Goal: Task Accomplishment & Management: Use online tool/utility

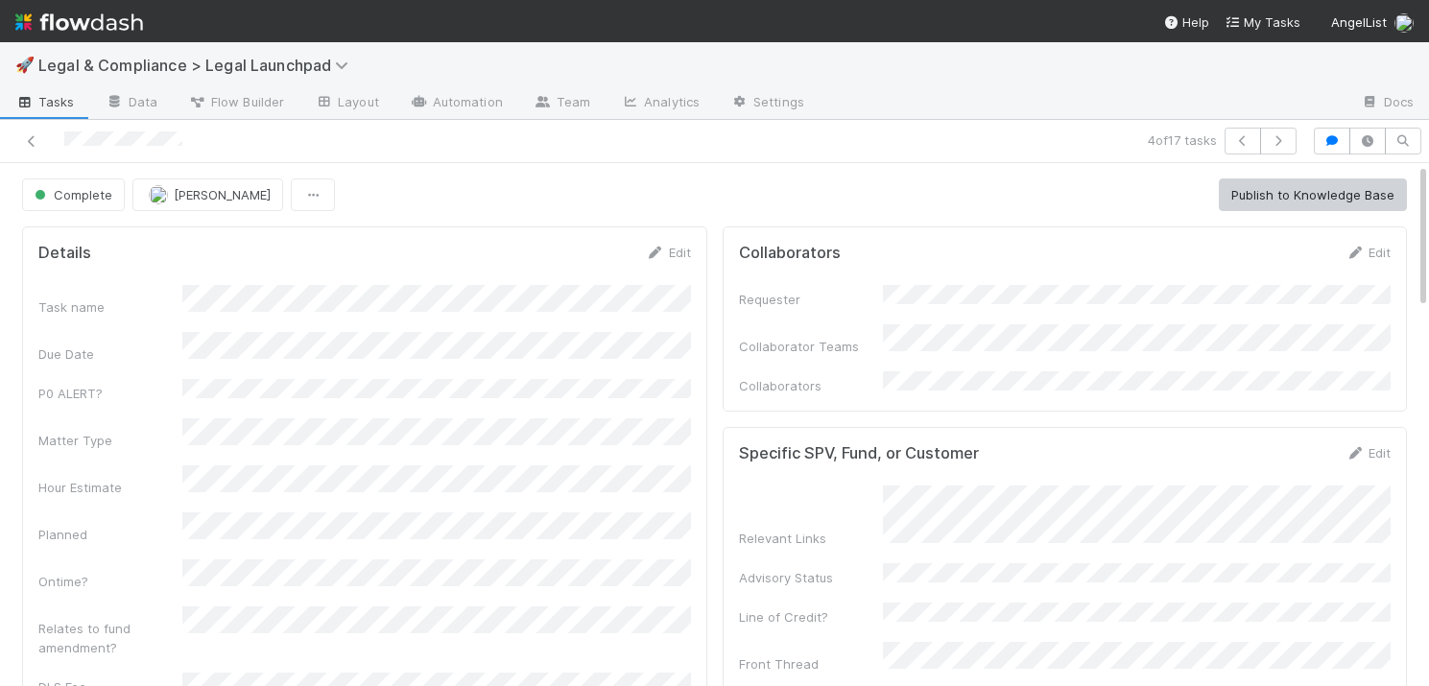
click at [41, 101] on span "Tasks" at bounding box center [44, 101] width 59 height 19
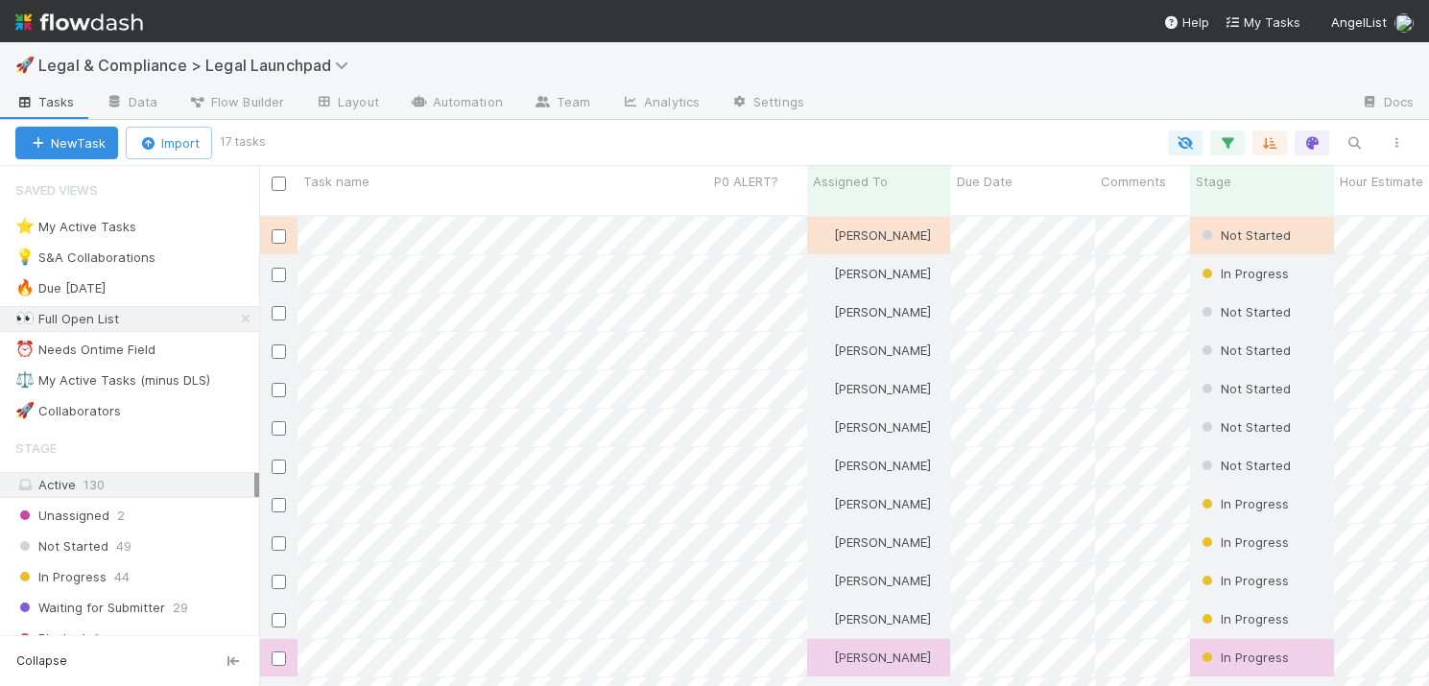
scroll to position [0, 1]
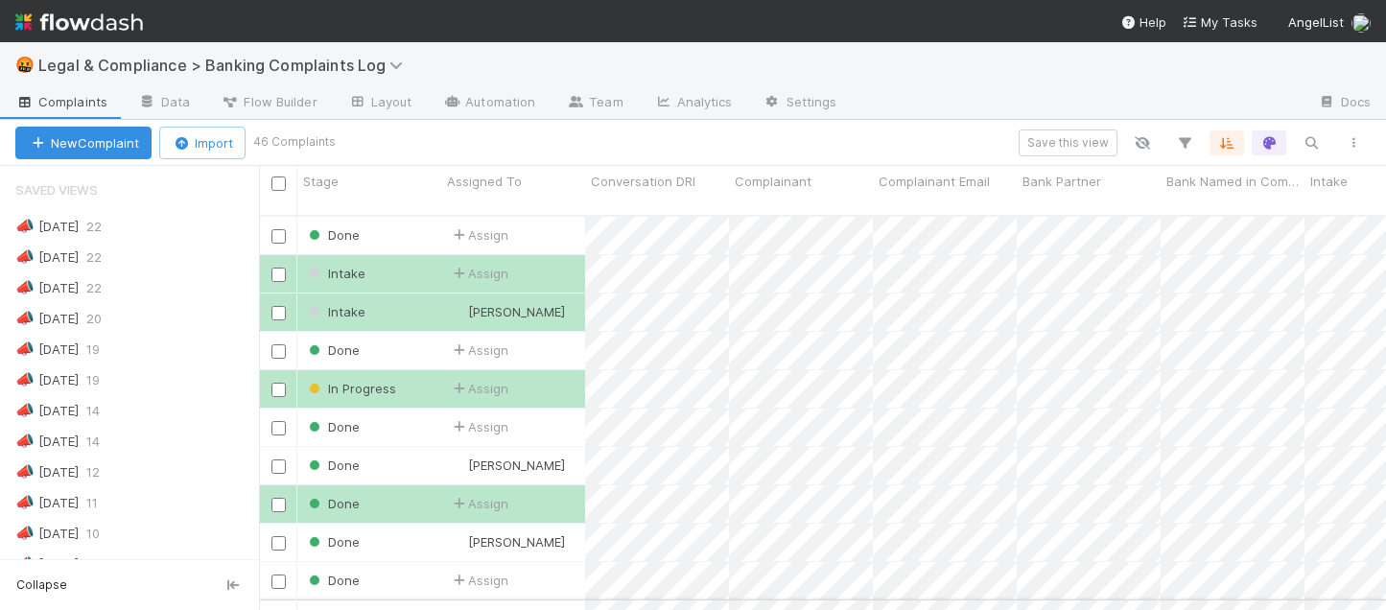
scroll to position [411, 1127]
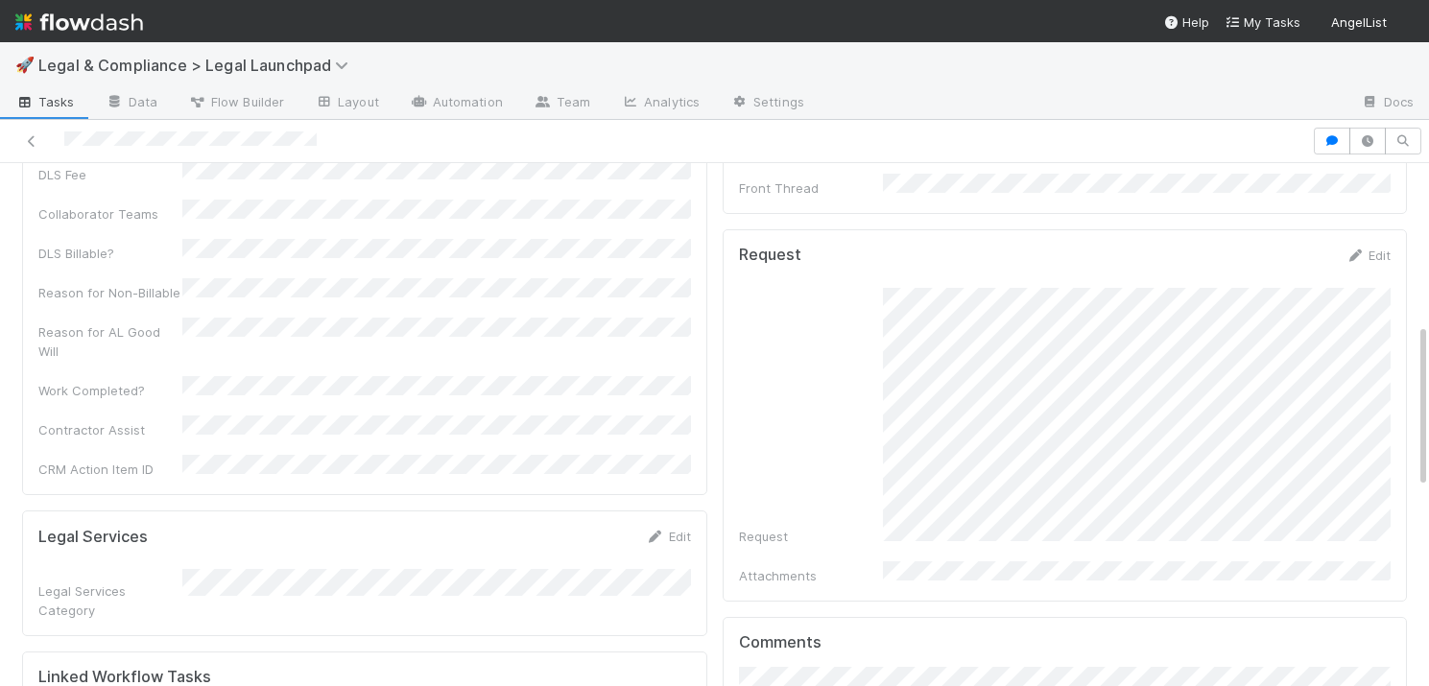
scroll to position [509, 0]
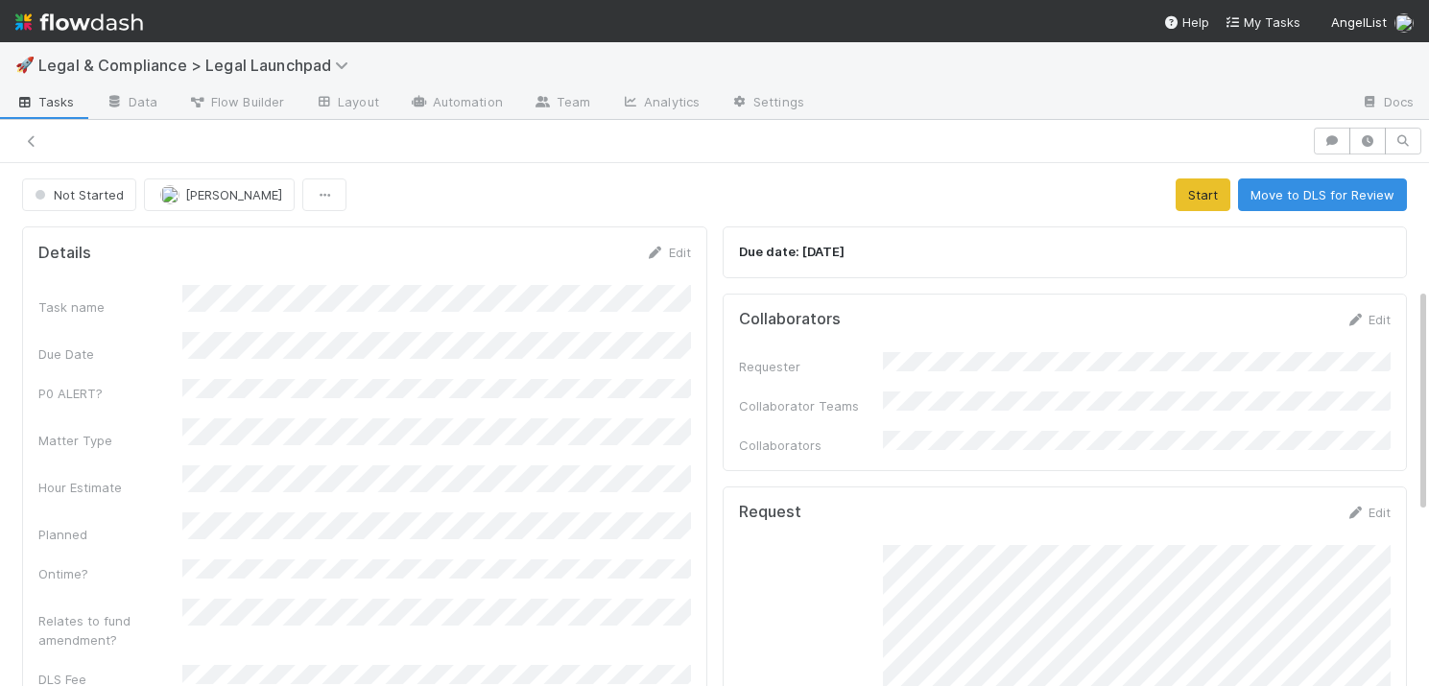
scroll to position [290, 0]
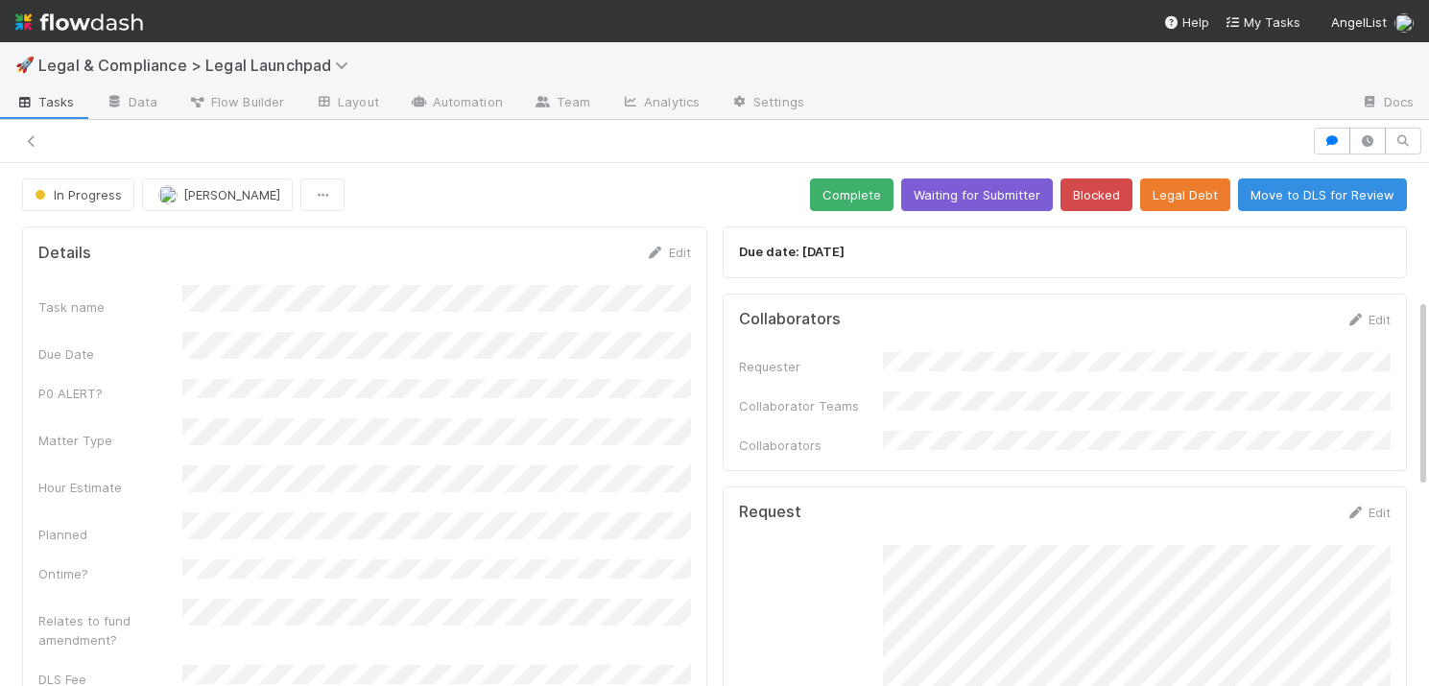
scroll to position [373, 0]
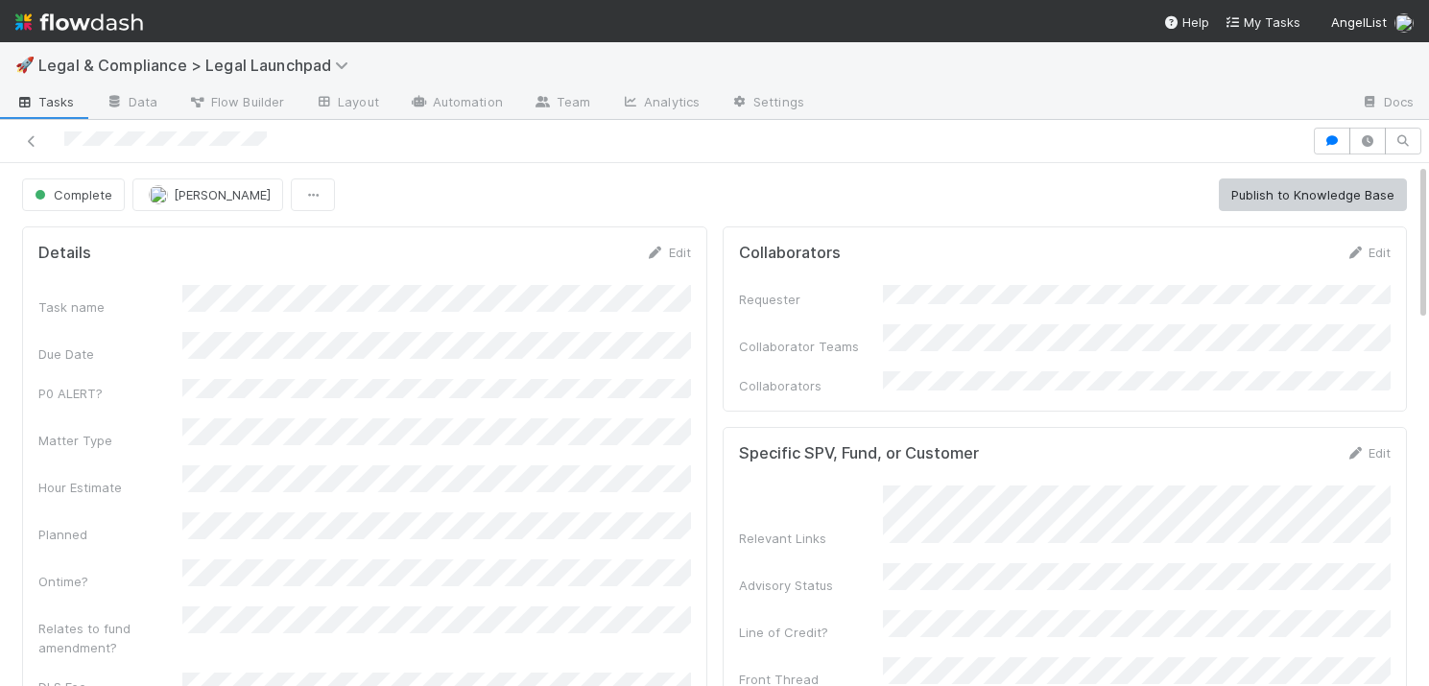
click at [51, 100] on span "Tasks" at bounding box center [44, 101] width 59 height 19
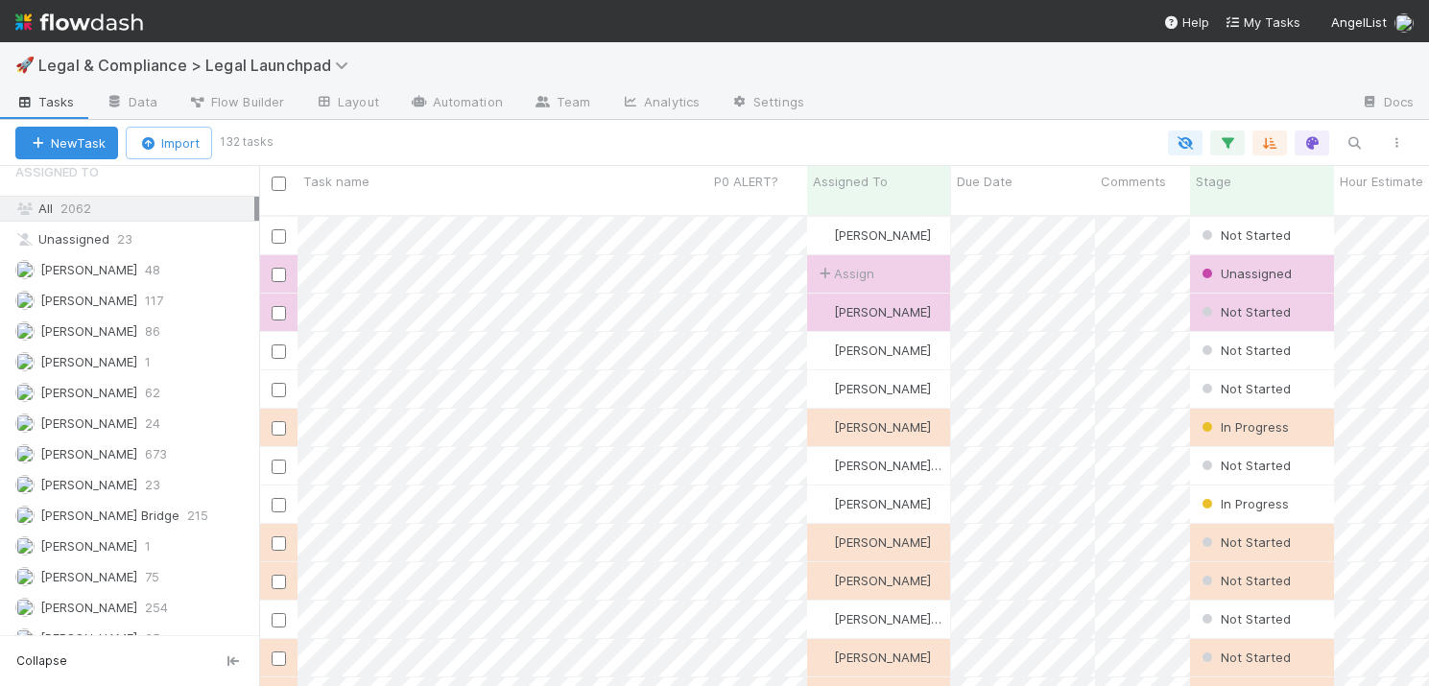
scroll to position [678, 0]
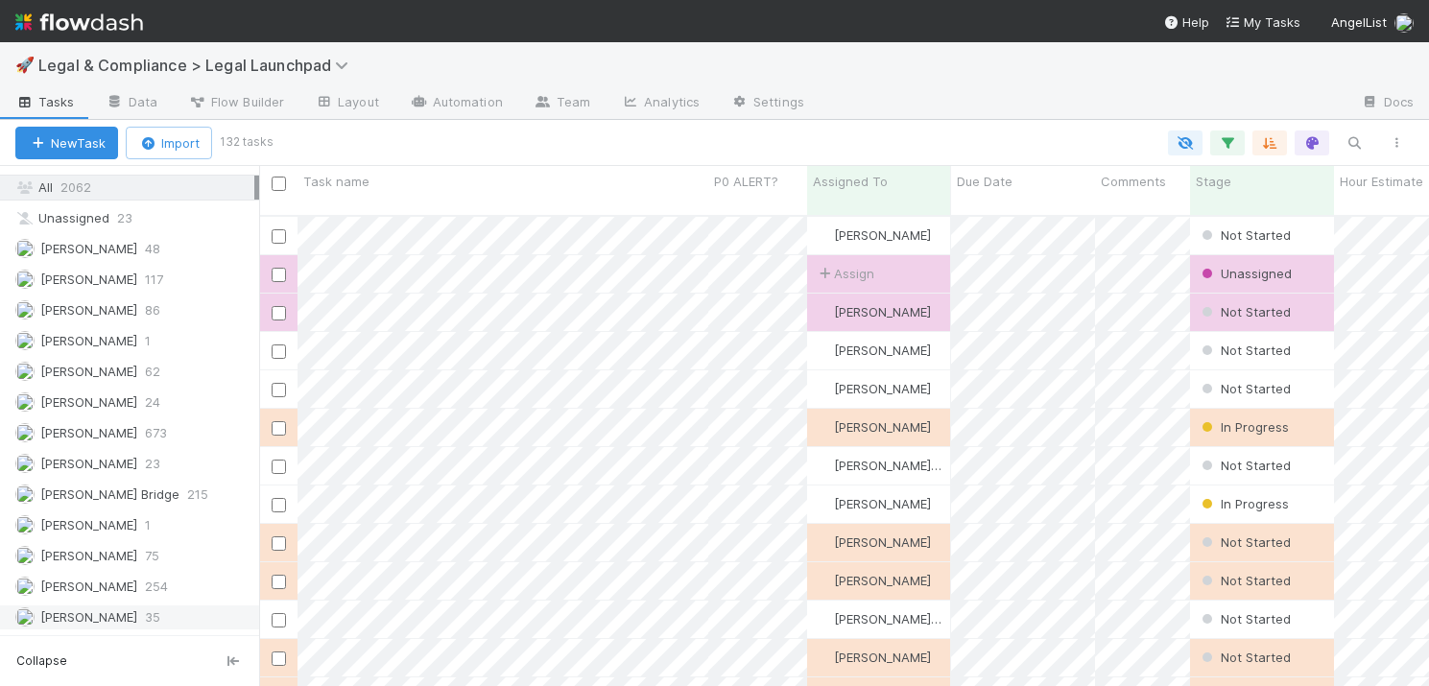
click at [85, 610] on span "Suzanne Elovic" at bounding box center [88, 616] width 97 height 15
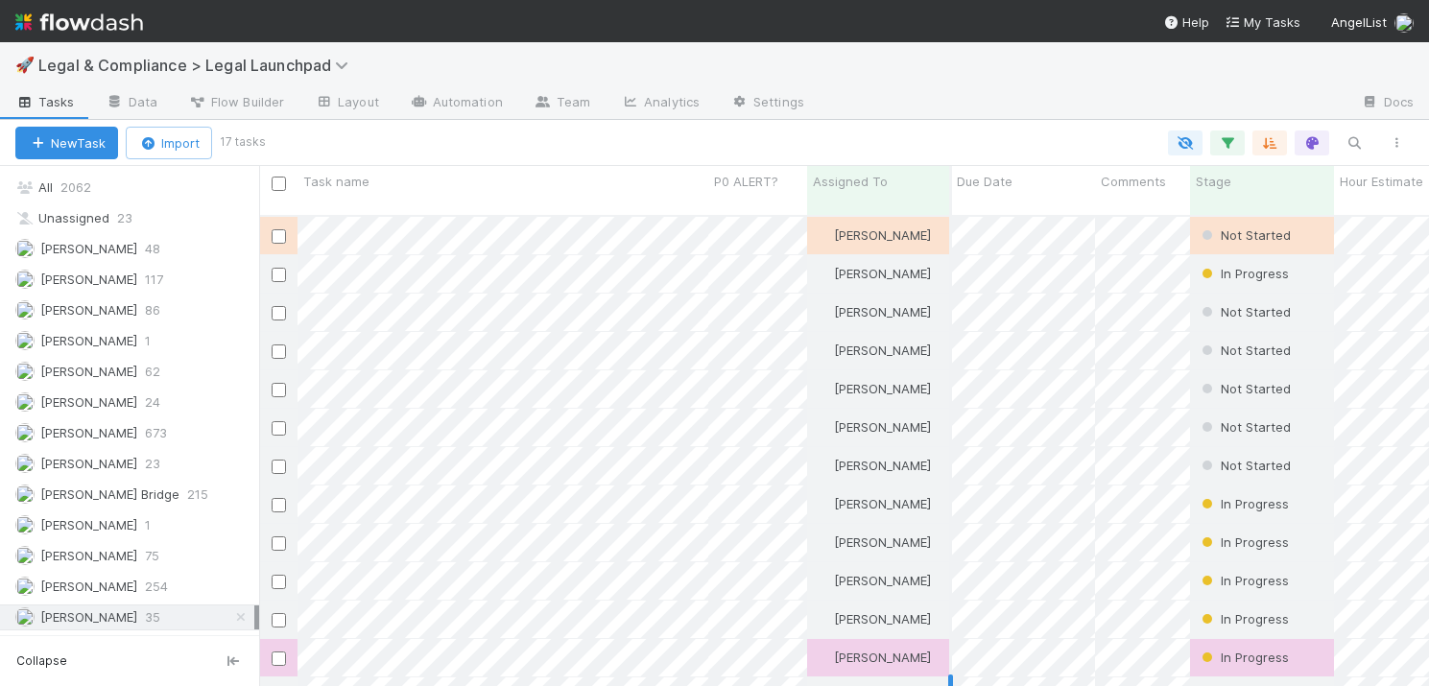
scroll to position [486, 1170]
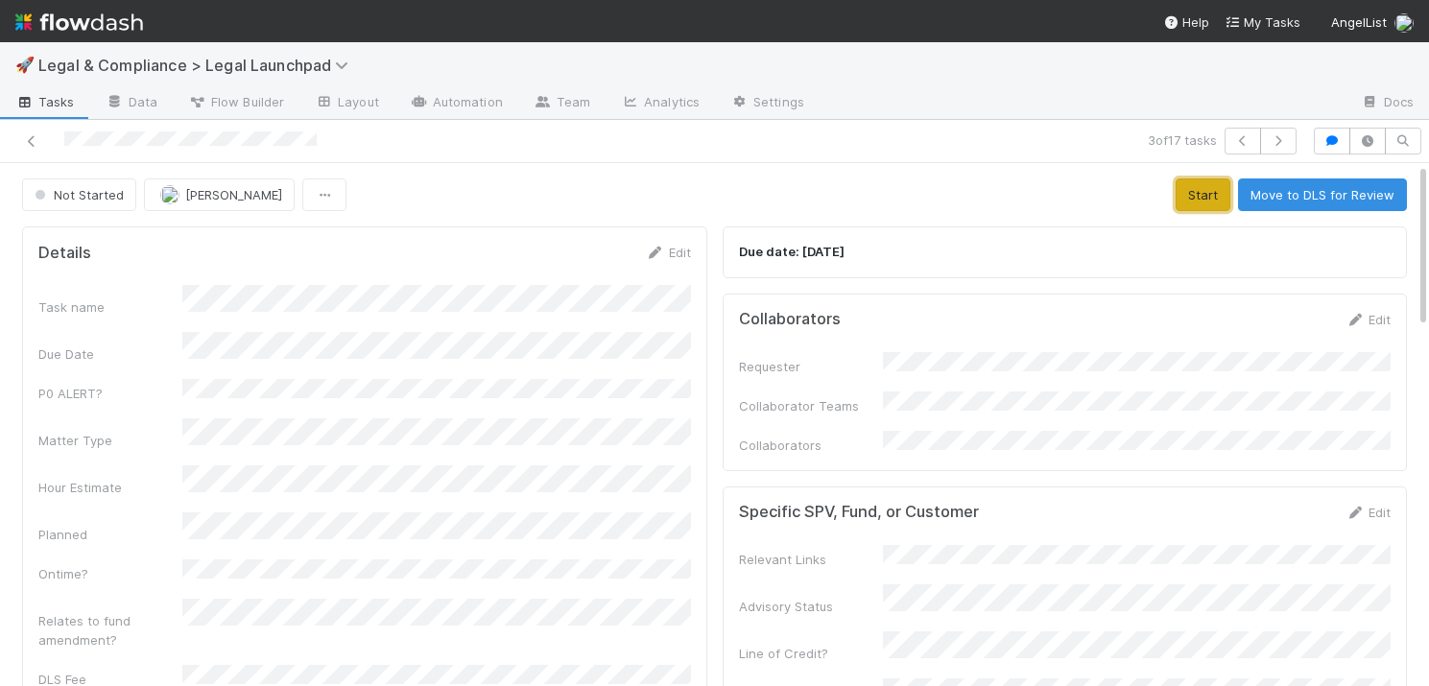
click at [1195, 193] on button "Start" at bounding box center [1202, 194] width 55 height 33
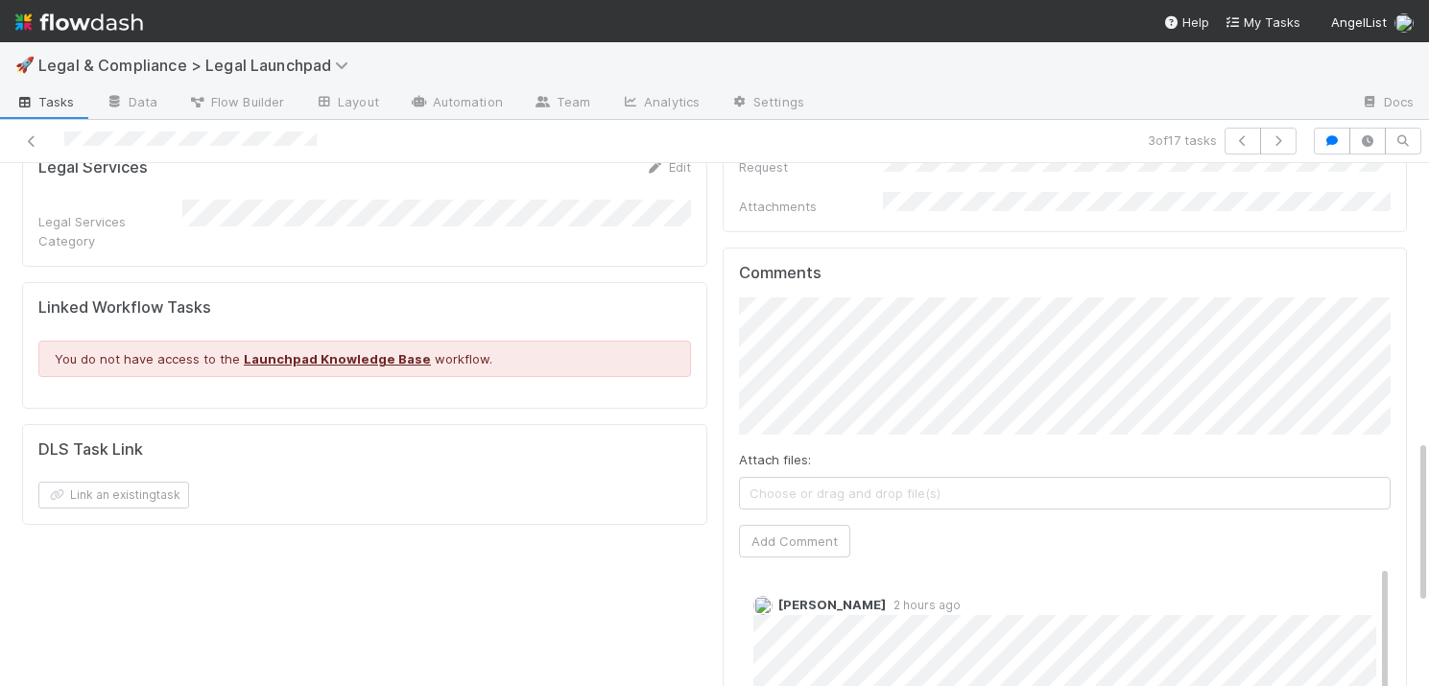
scroll to position [877, 0]
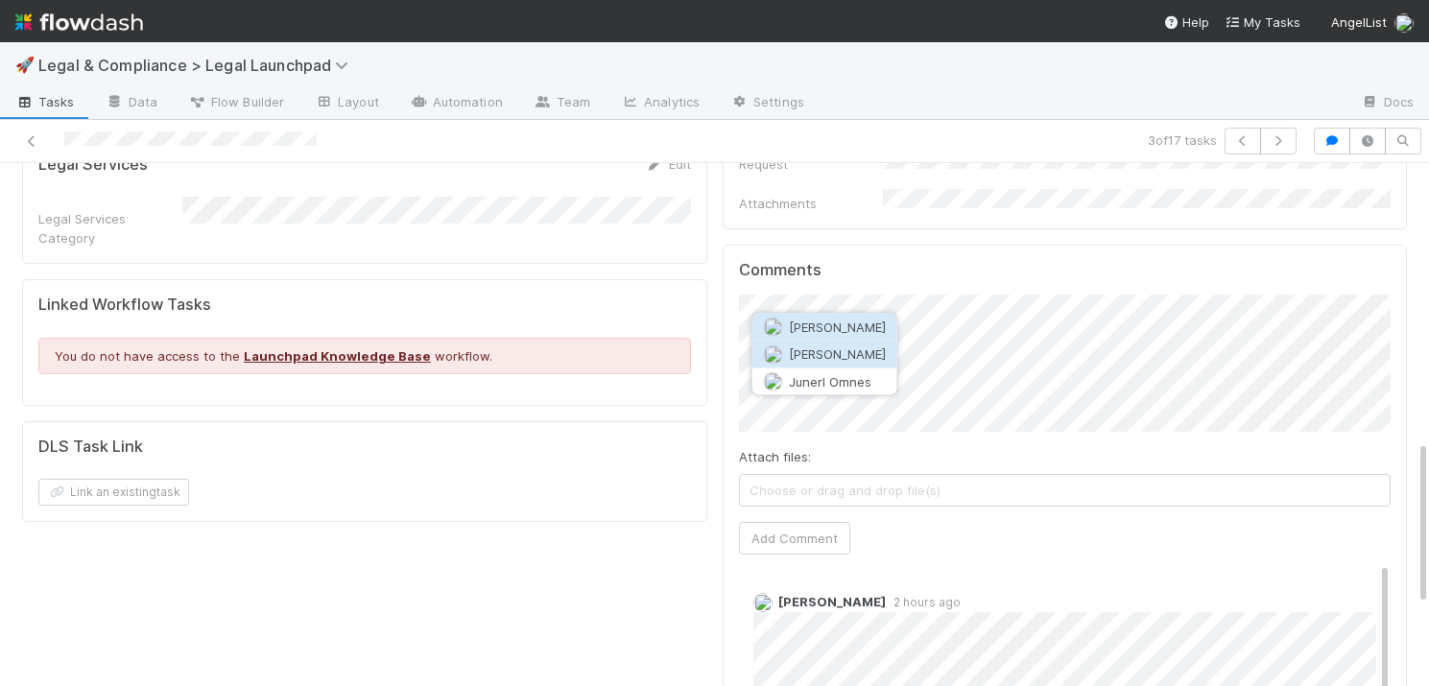
click at [837, 351] on span "Jun Yoon" at bounding box center [837, 353] width 97 height 15
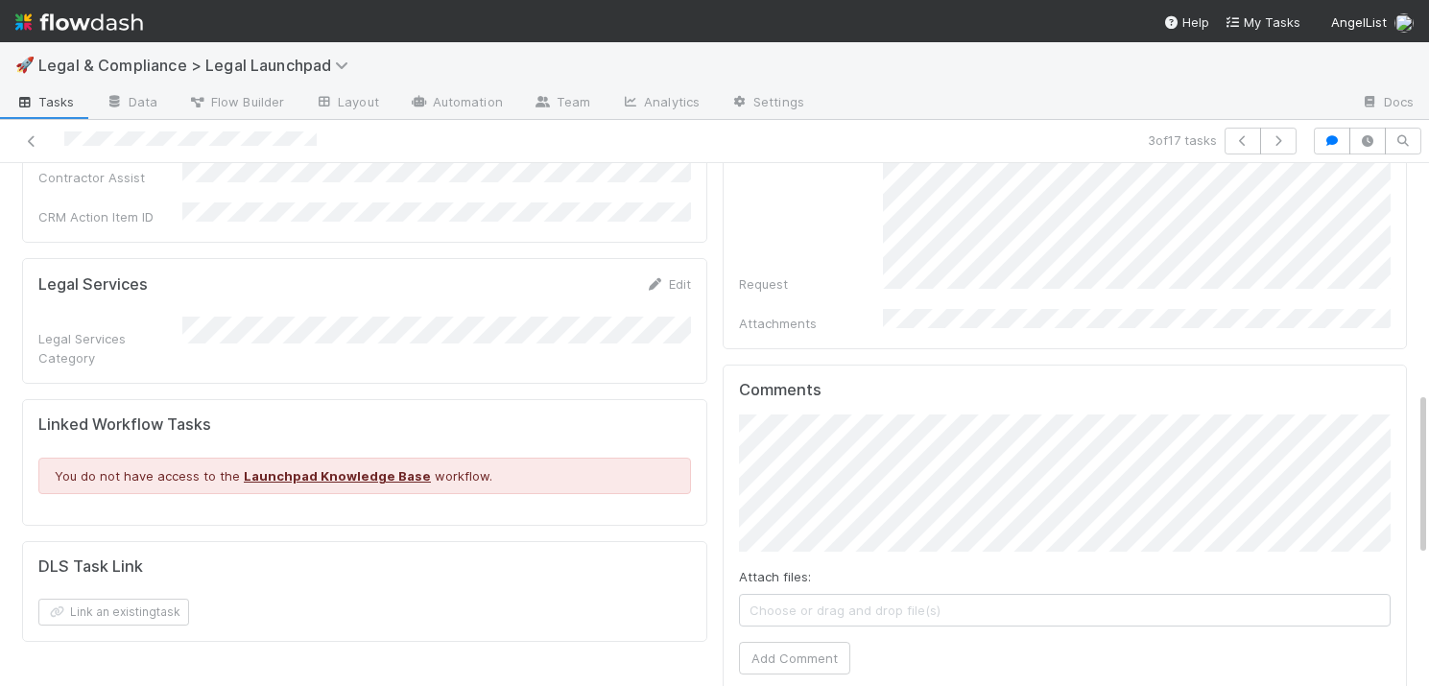
scroll to position [886, 0]
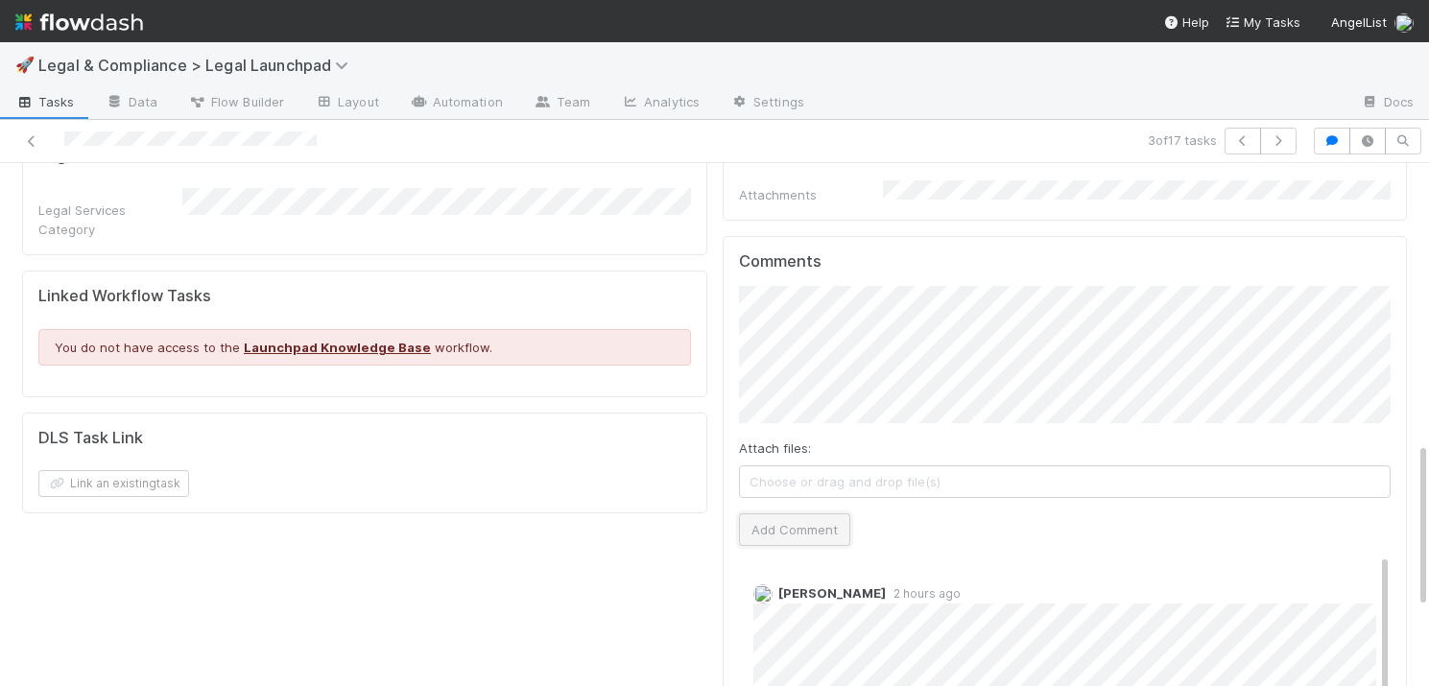
click at [810, 513] on button "Add Comment" at bounding box center [794, 529] width 111 height 33
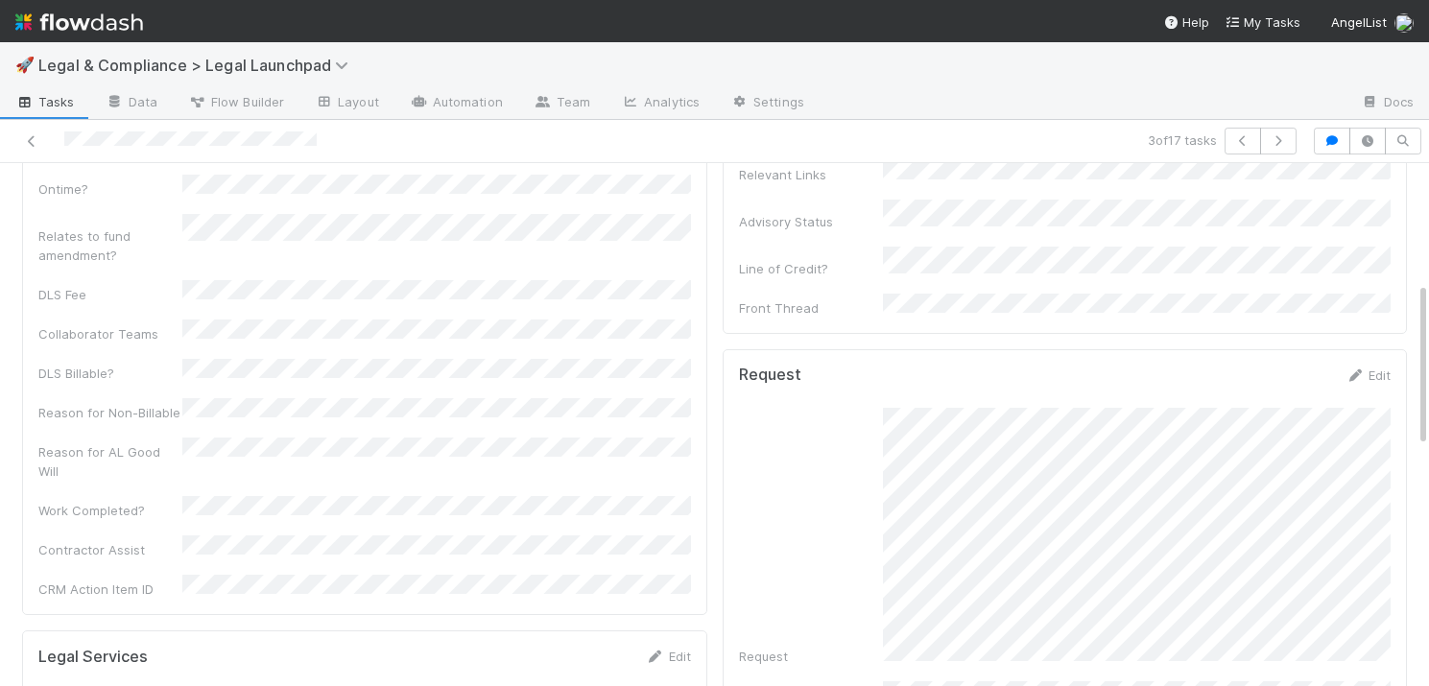
scroll to position [386, 0]
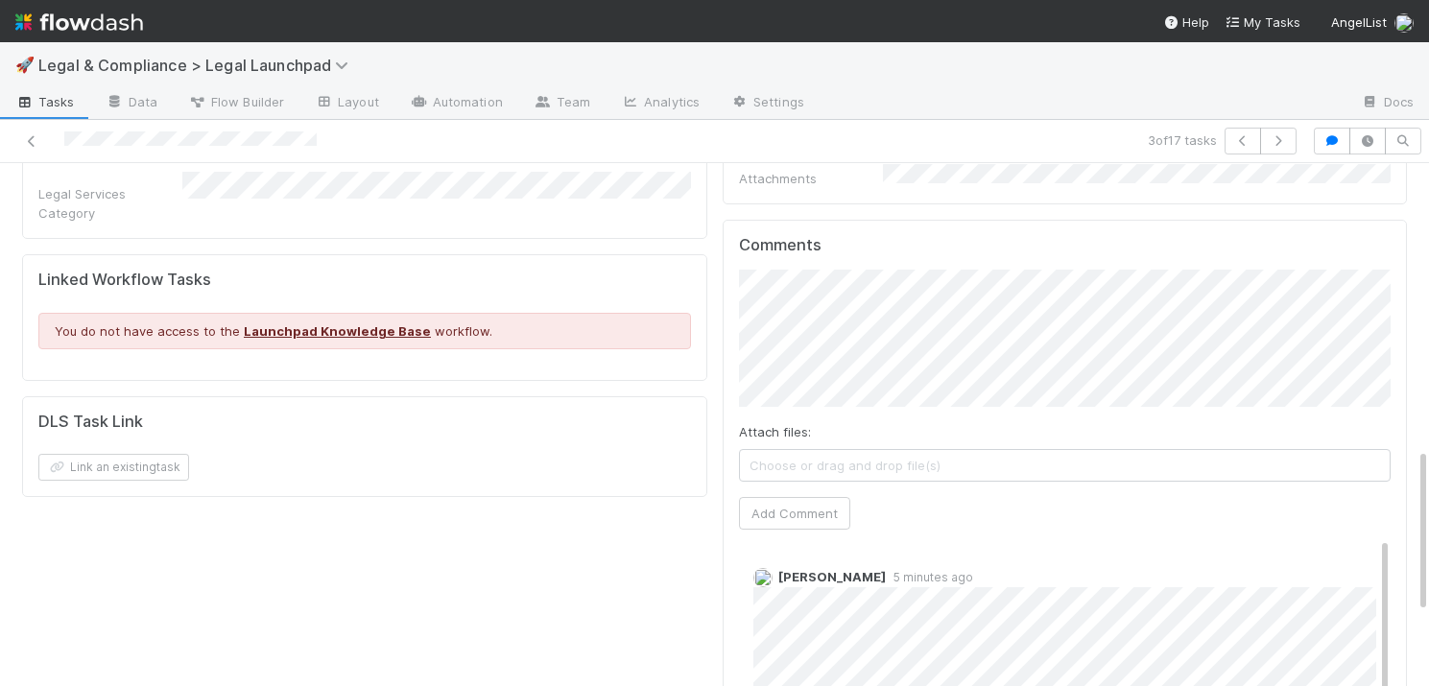
scroll to position [899, 0]
click at [798, 500] on button "Add Comment" at bounding box center [794, 516] width 111 height 33
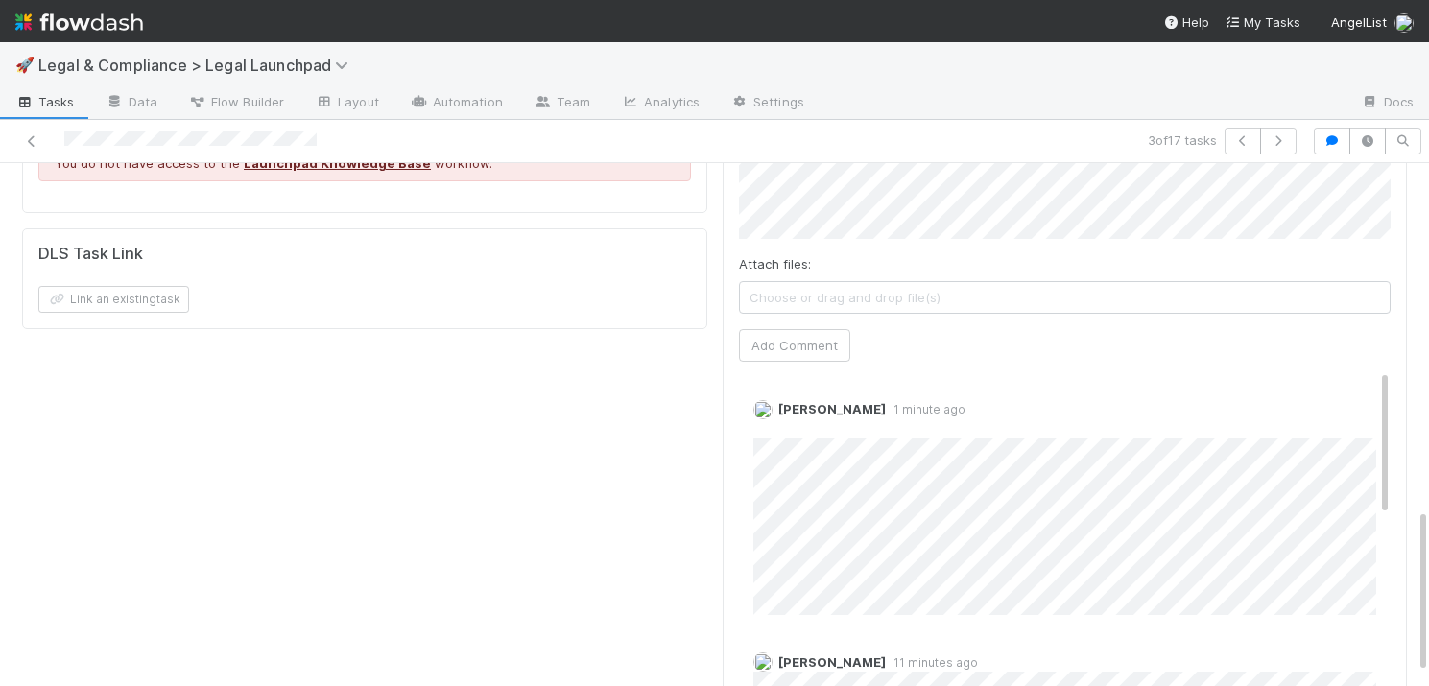
scroll to position [1121, 0]
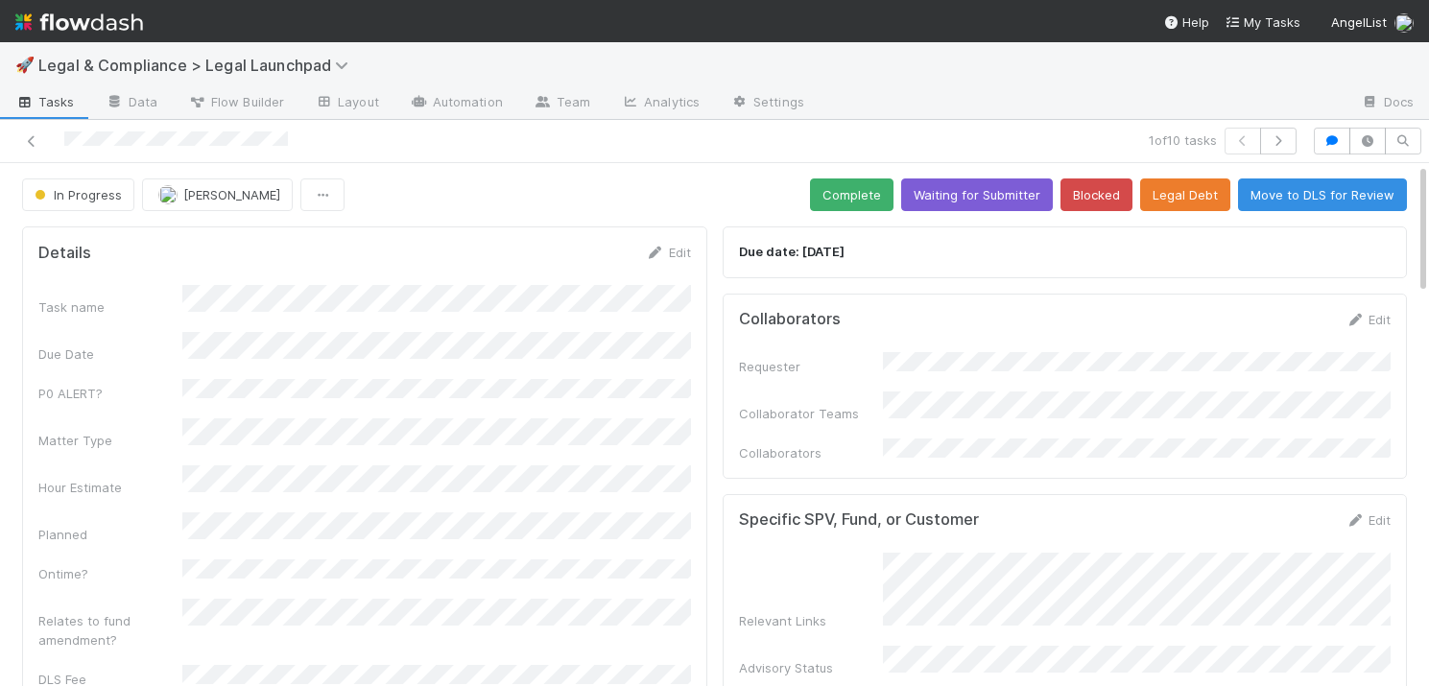
click at [54, 99] on span "Tasks" at bounding box center [44, 101] width 59 height 19
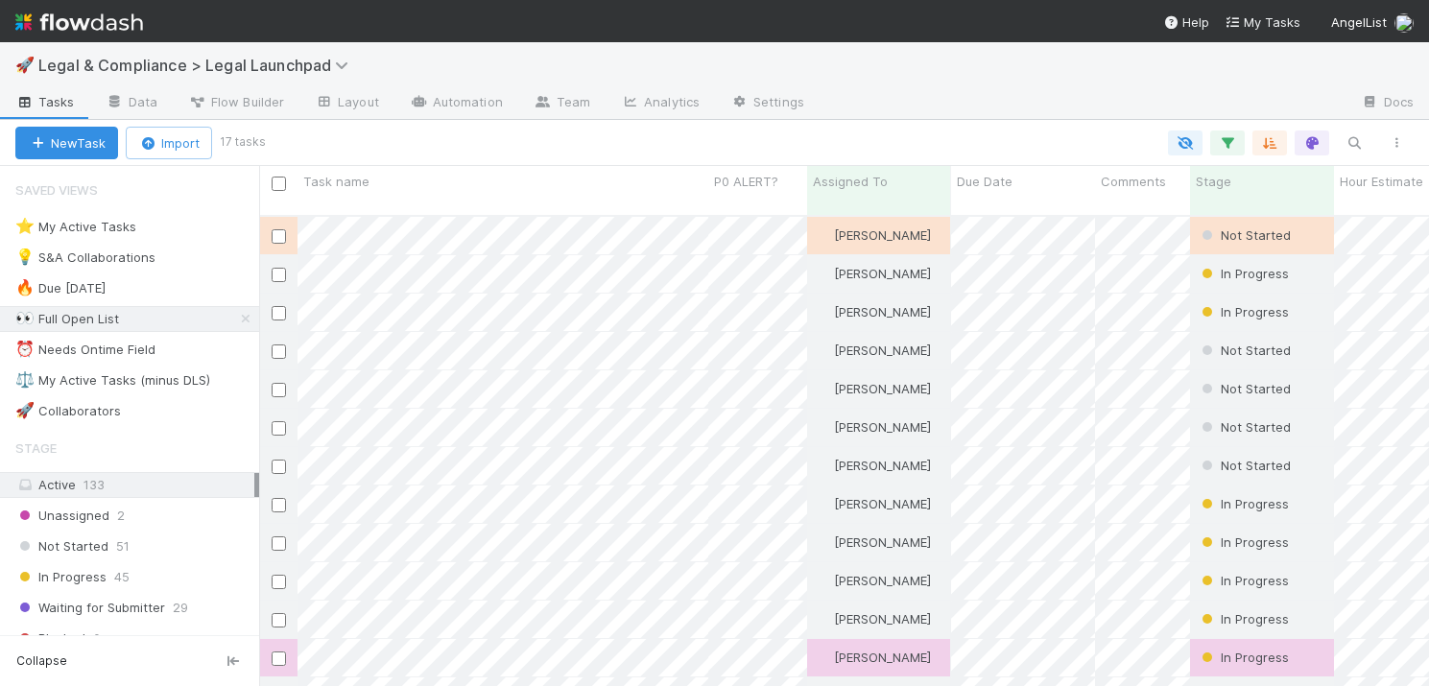
scroll to position [486, 1170]
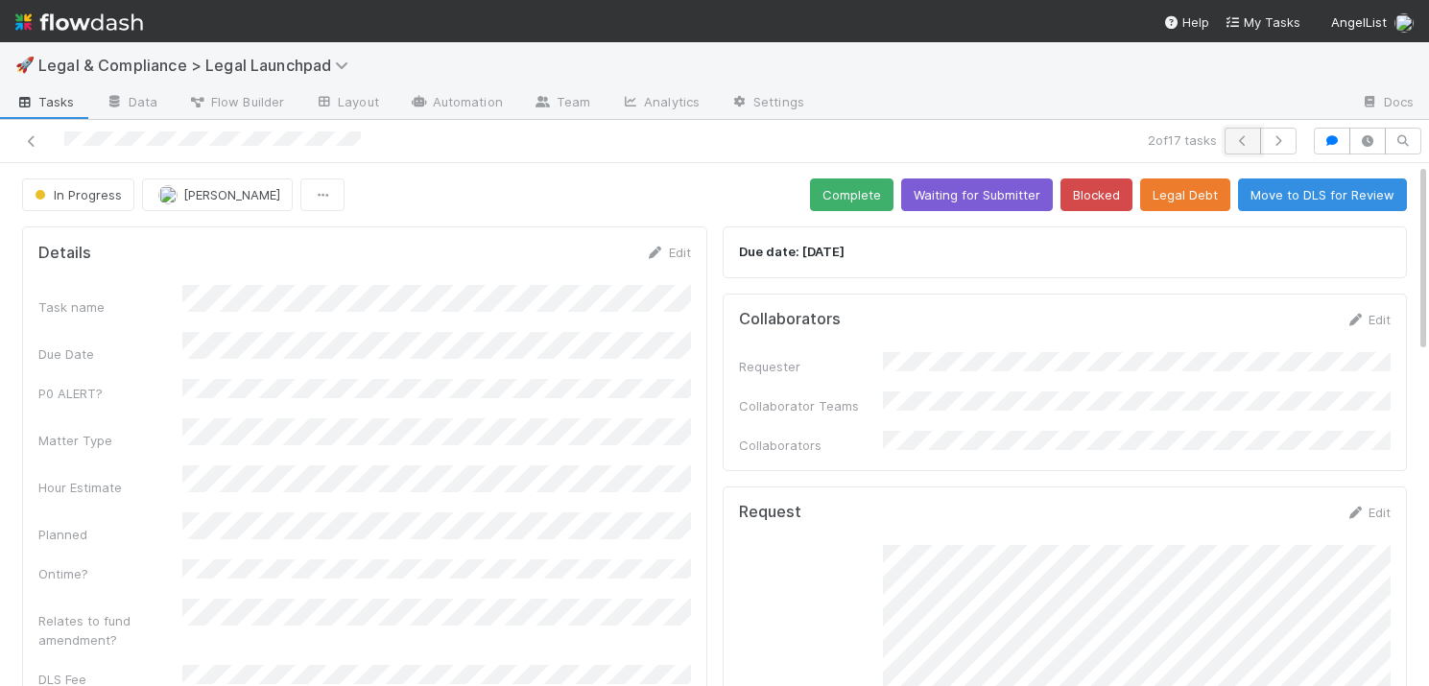
click at [1244, 142] on icon "button" at bounding box center [1242, 141] width 19 height 12
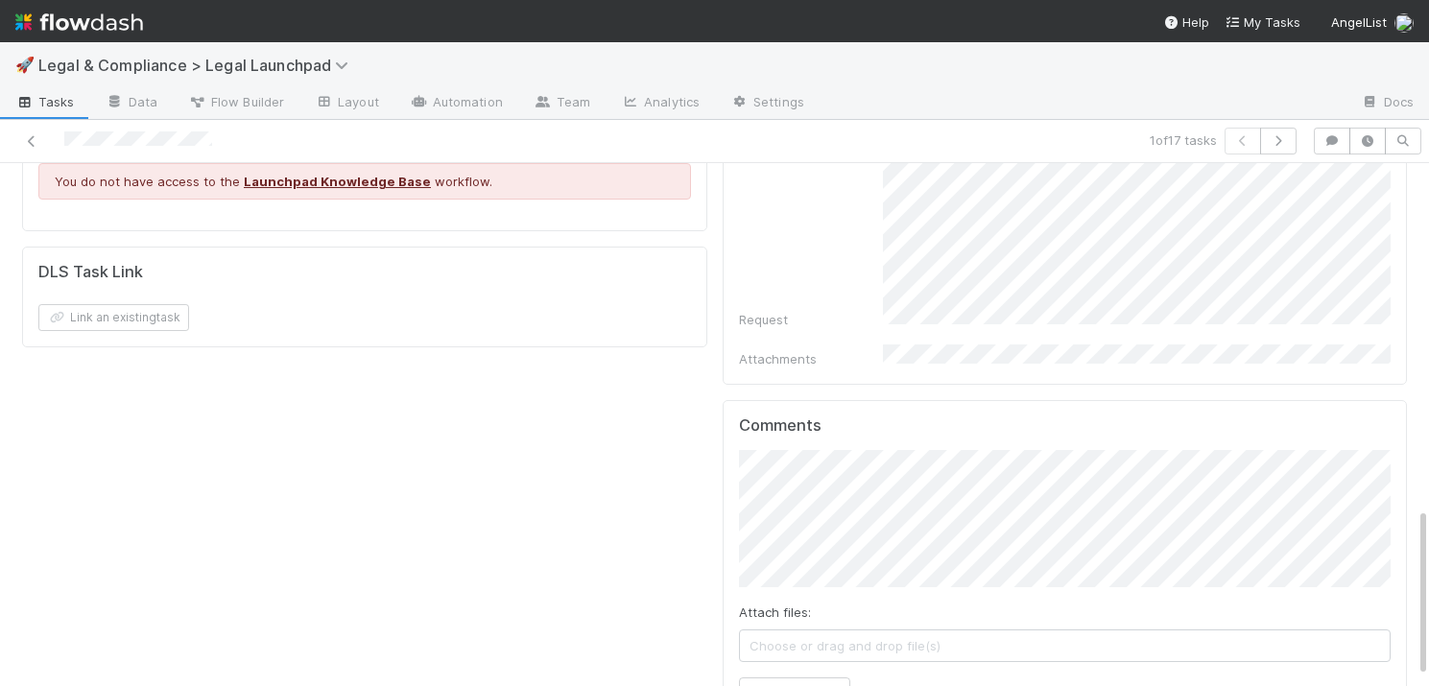
scroll to position [1087, 0]
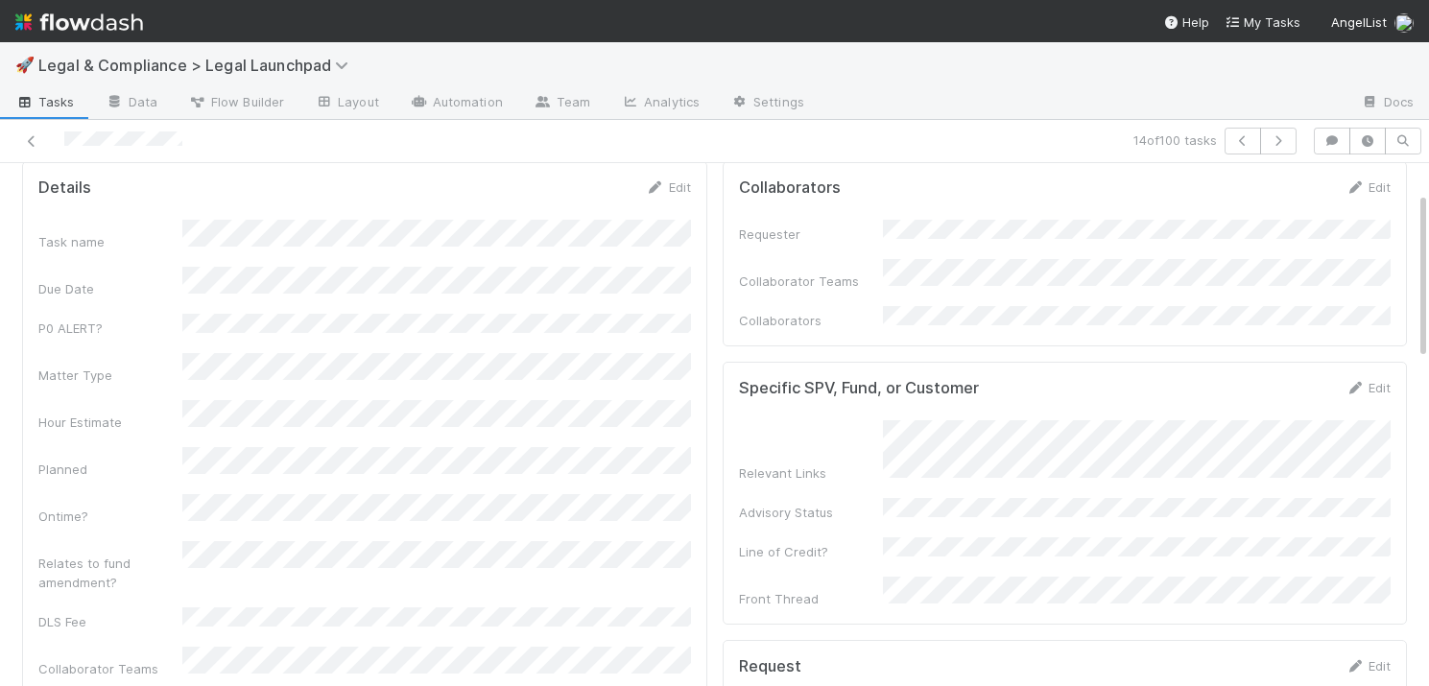
scroll to position [63, 0]
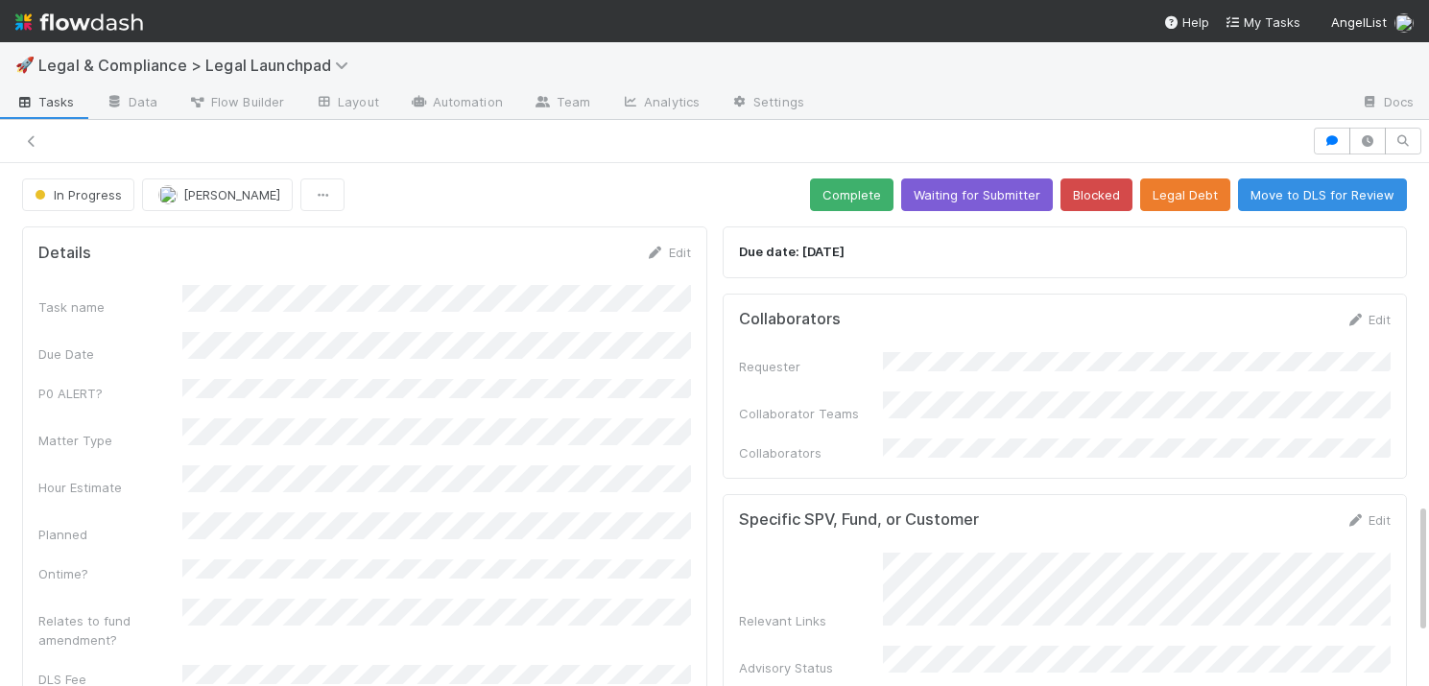
scroll to position [287, 0]
click at [41, 104] on span "Tasks" at bounding box center [44, 101] width 59 height 19
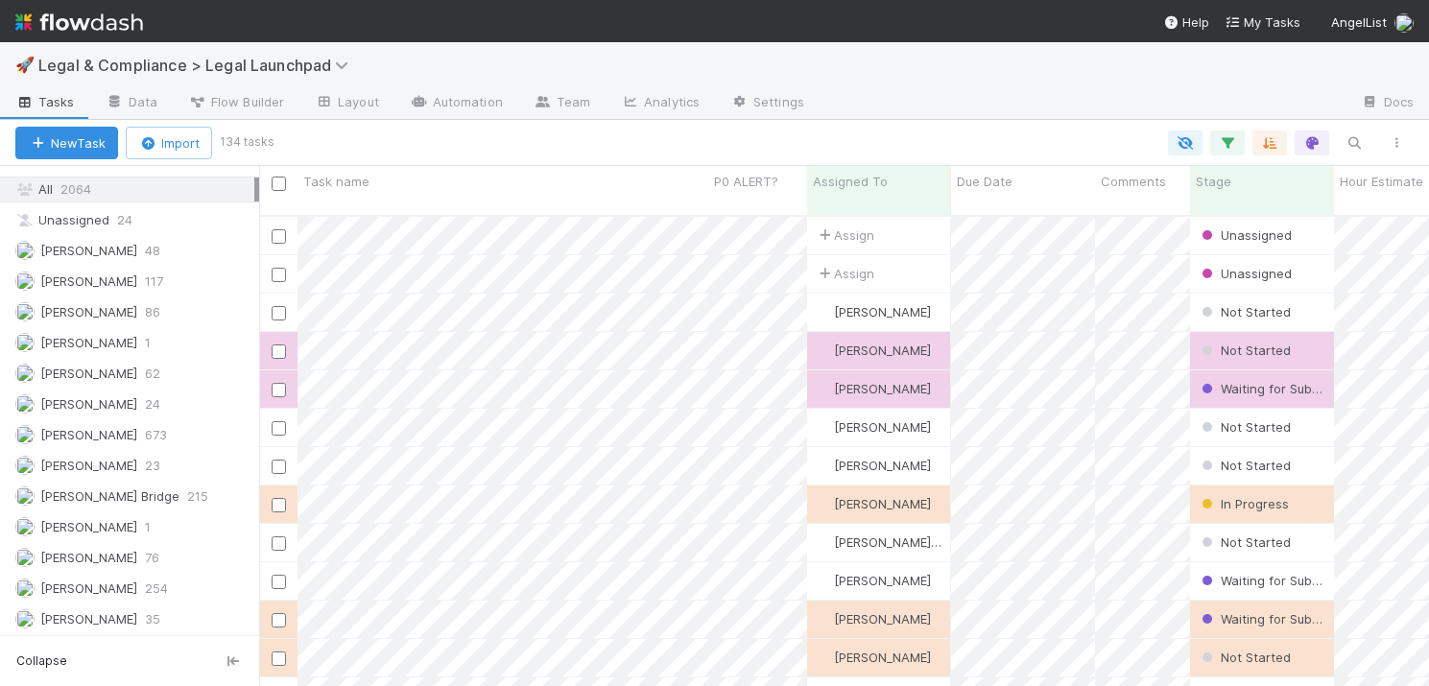
scroll to position [678, 0]
click at [95, 614] on span "[PERSON_NAME]" at bounding box center [88, 616] width 97 height 15
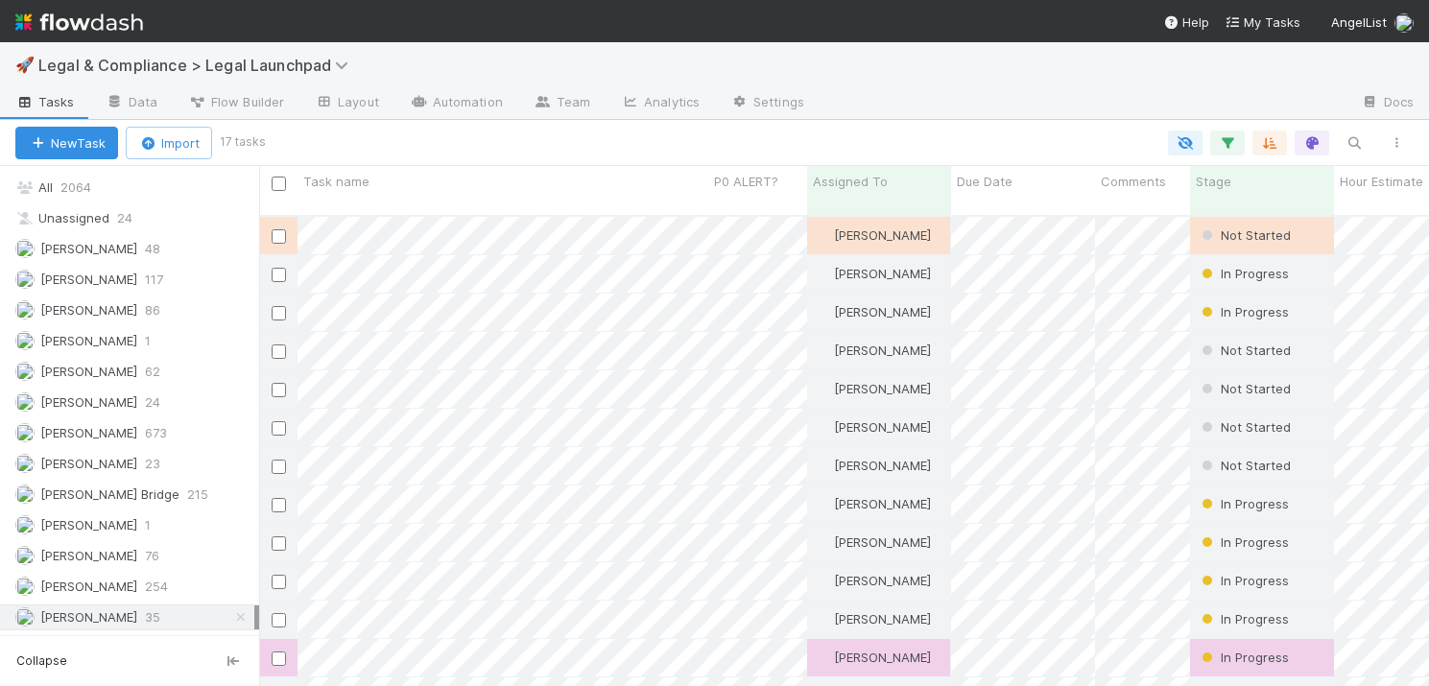
scroll to position [486, 1170]
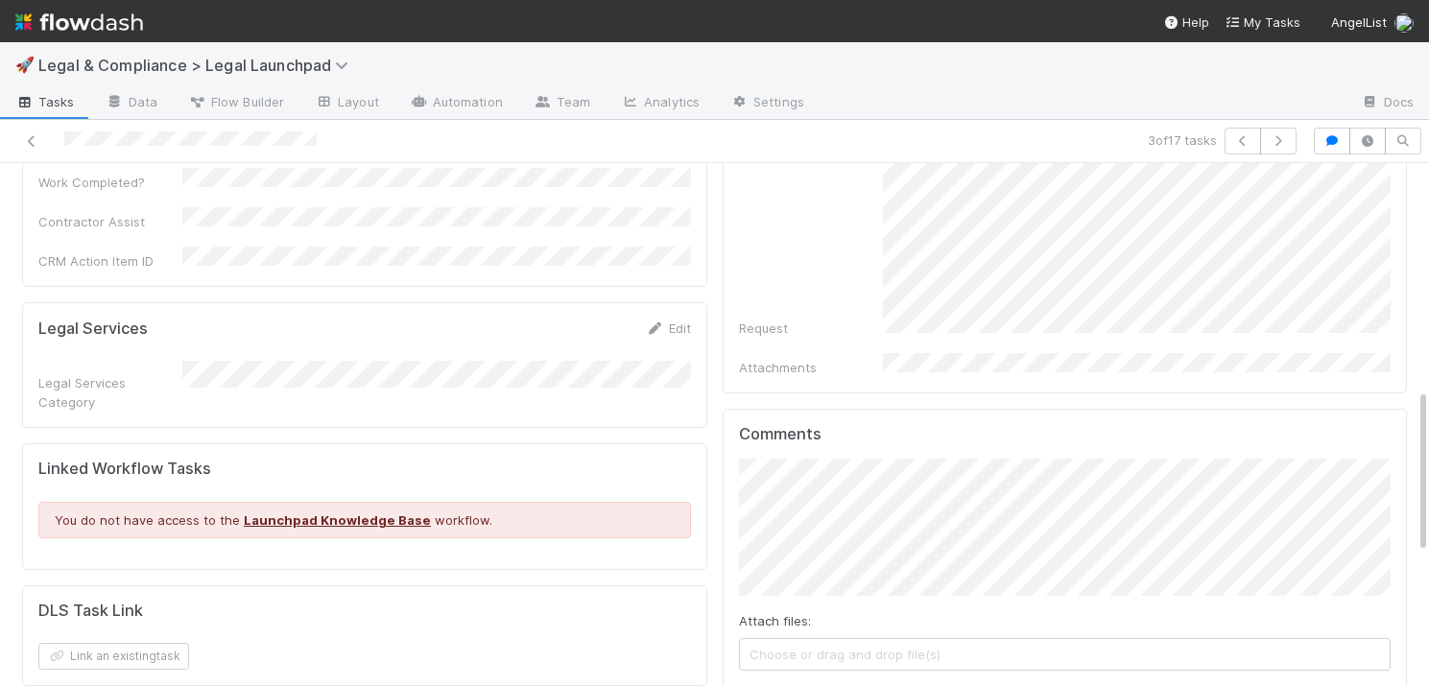
scroll to position [714, 0]
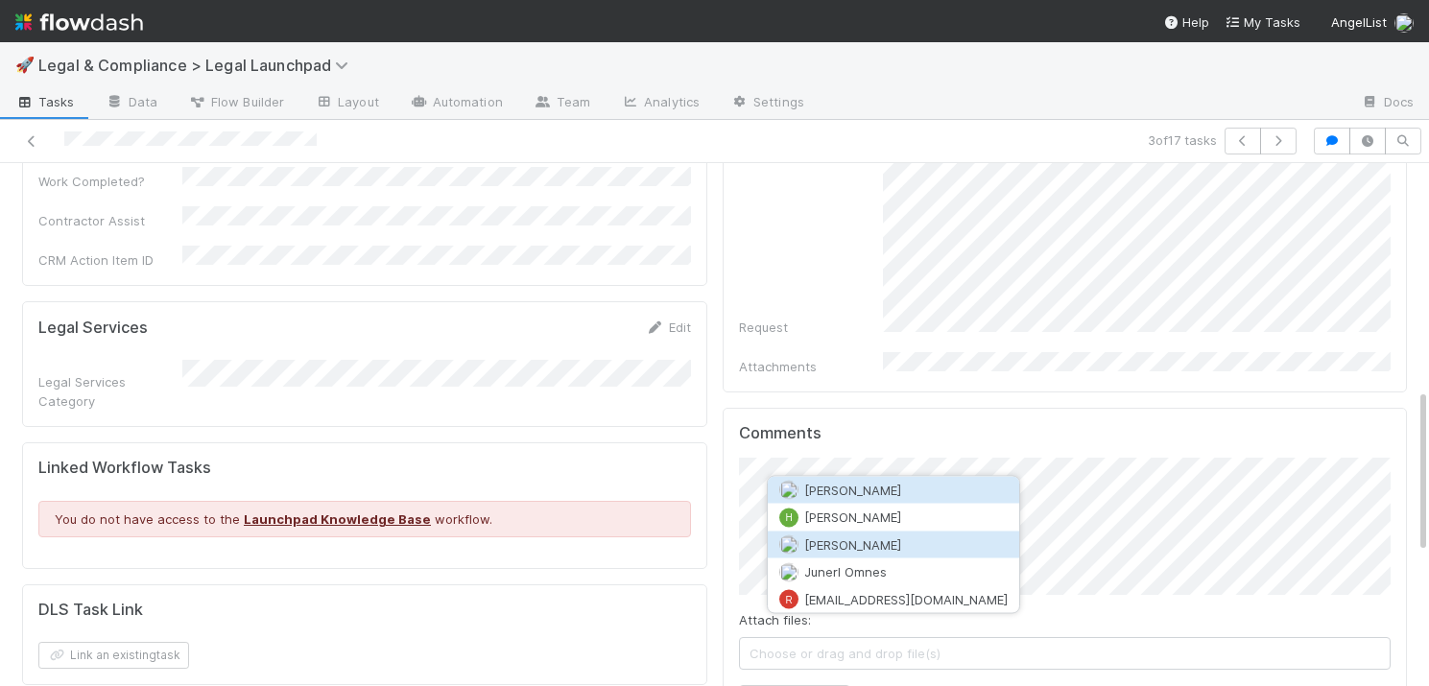
click at [861, 545] on button "[PERSON_NAME]" at bounding box center [893, 544] width 251 height 27
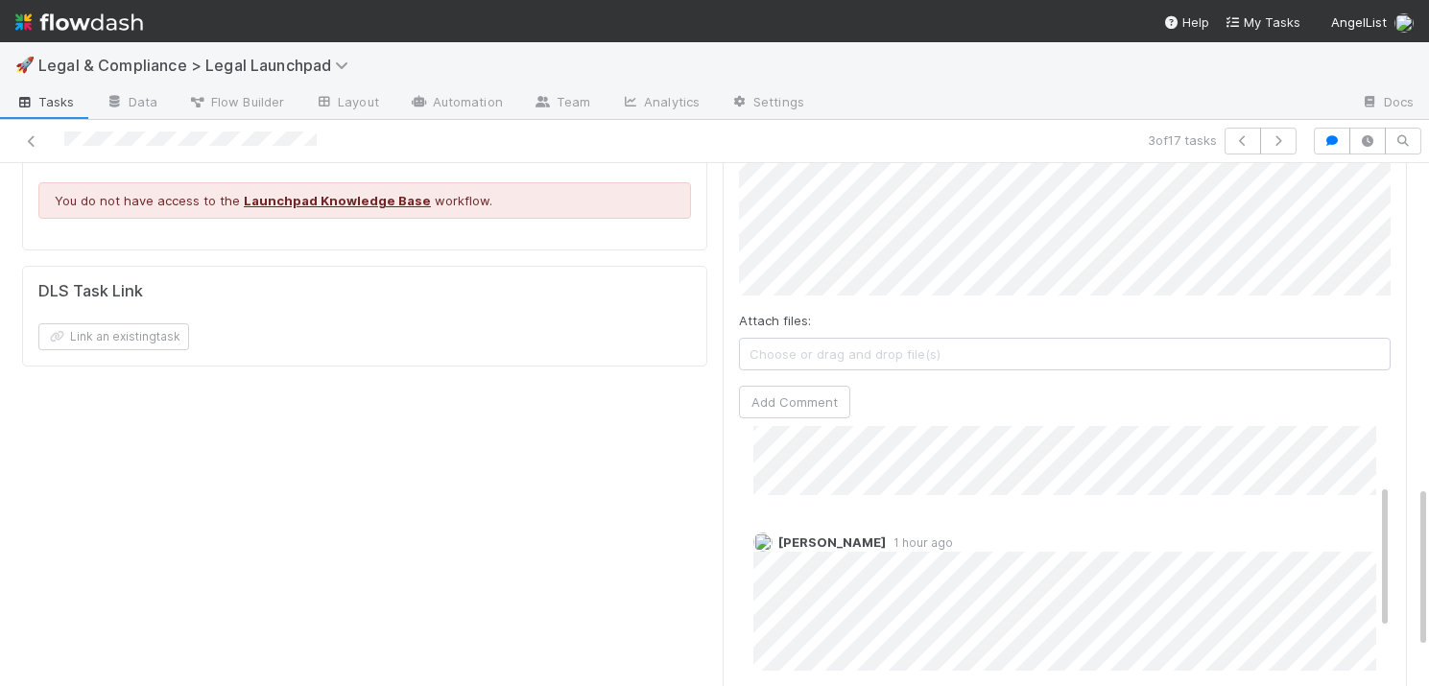
scroll to position [0, 0]
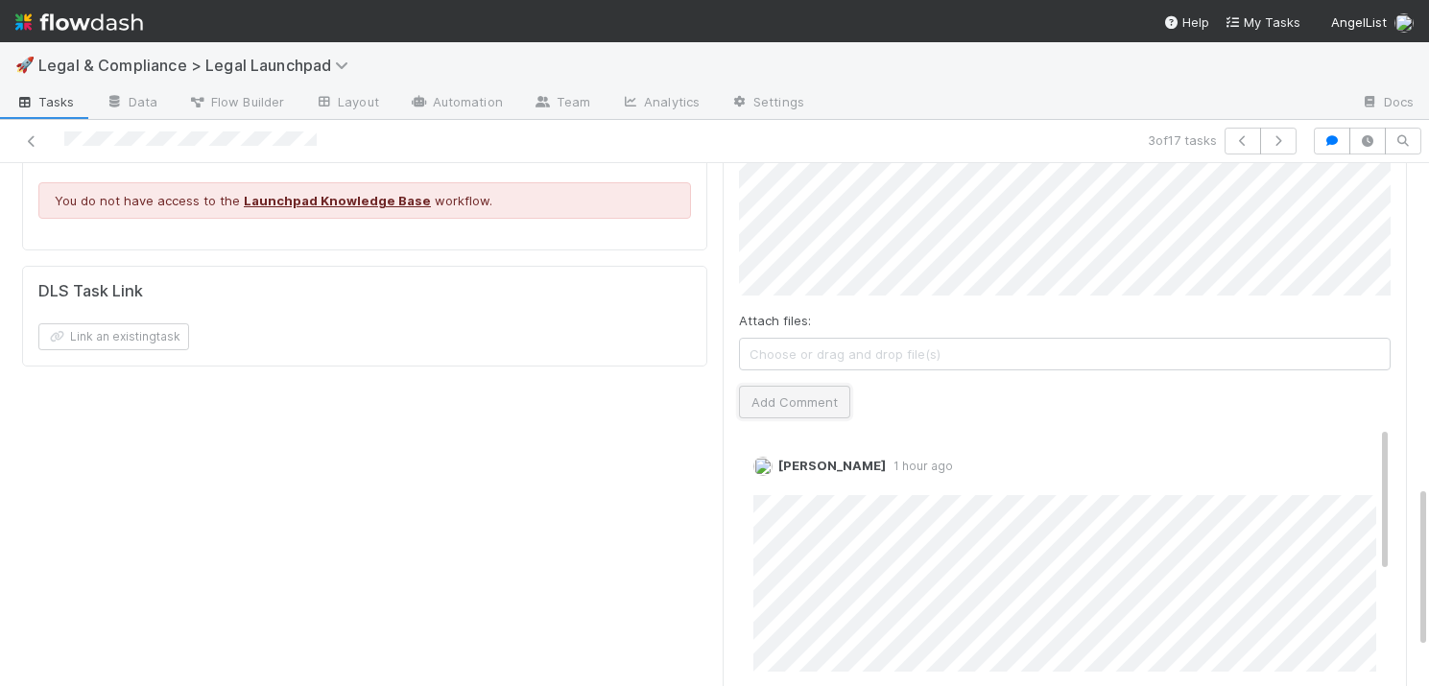
click at [793, 386] on button "Add Comment" at bounding box center [794, 402] width 111 height 33
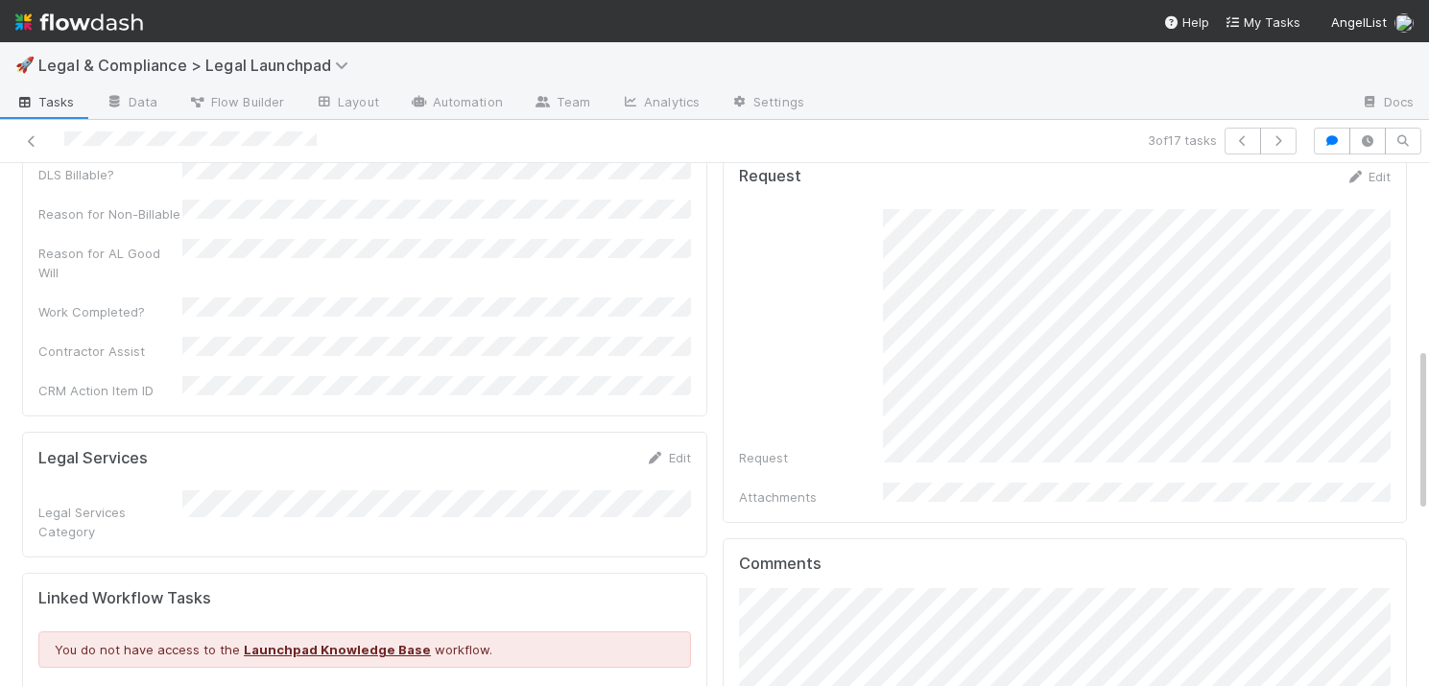
scroll to position [585, 0]
click at [43, 98] on span "Tasks" at bounding box center [44, 101] width 59 height 19
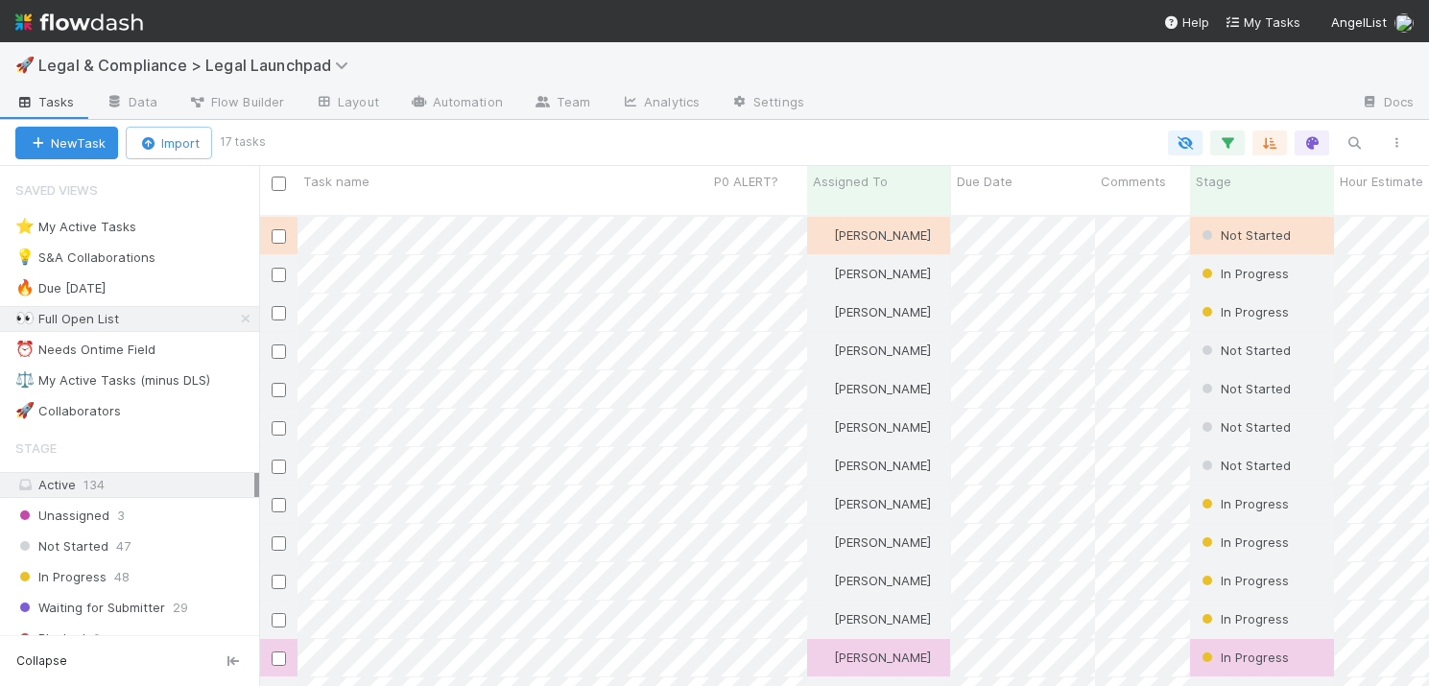
scroll to position [486, 1170]
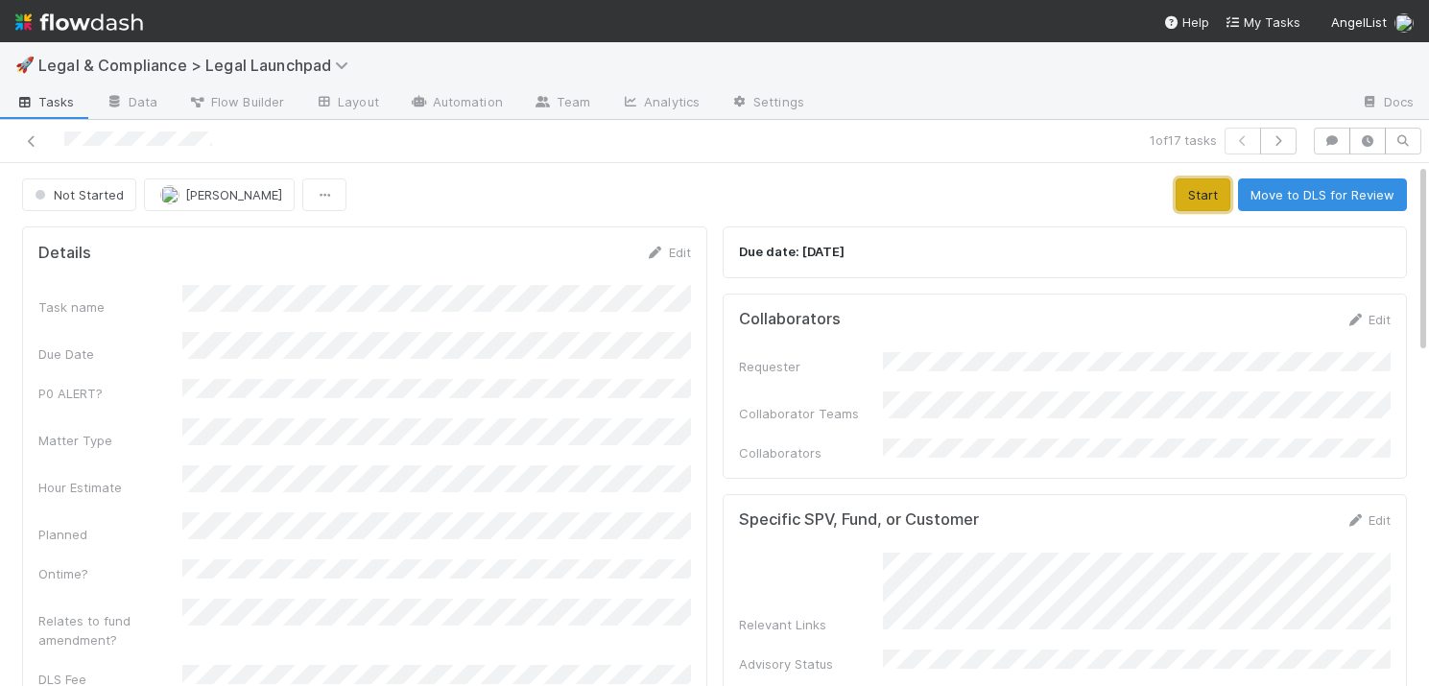
click at [1194, 196] on button "Start" at bounding box center [1202, 194] width 55 height 33
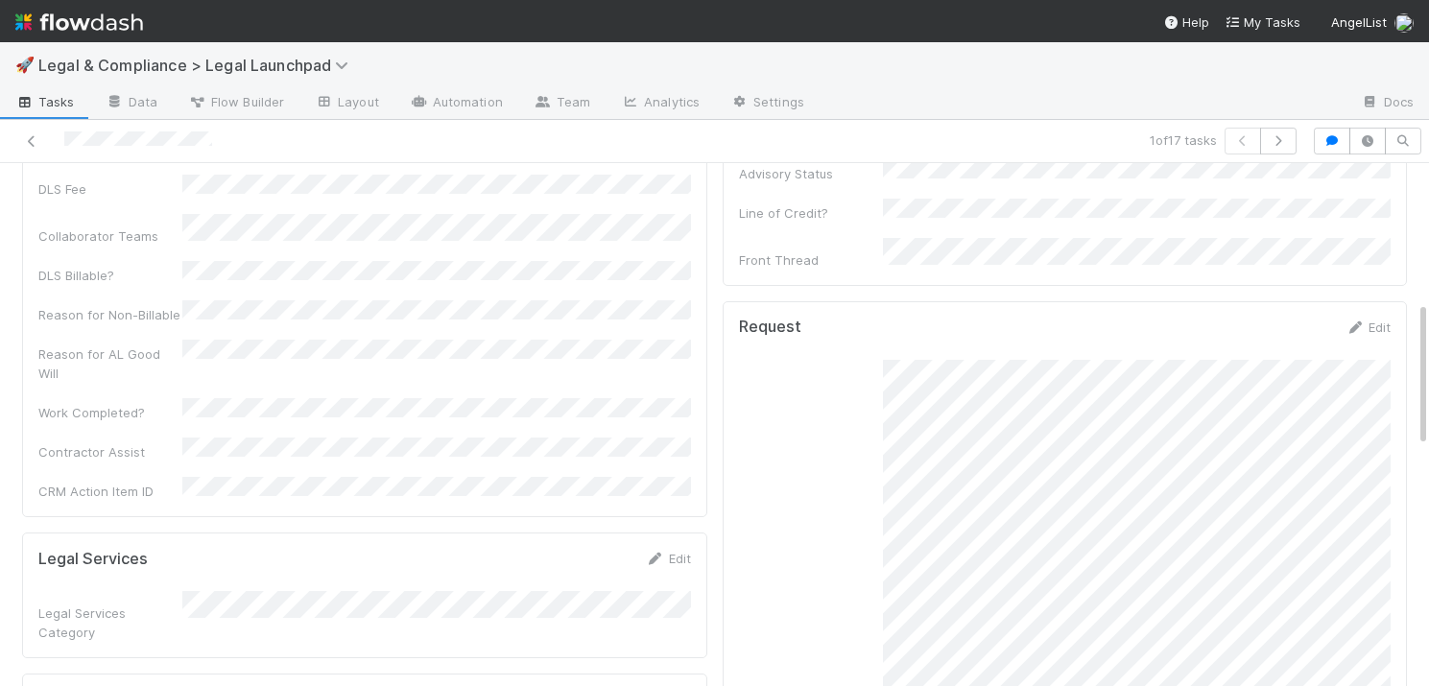
scroll to position [498, 0]
click at [1281, 137] on icon "button" at bounding box center [1277, 141] width 19 height 12
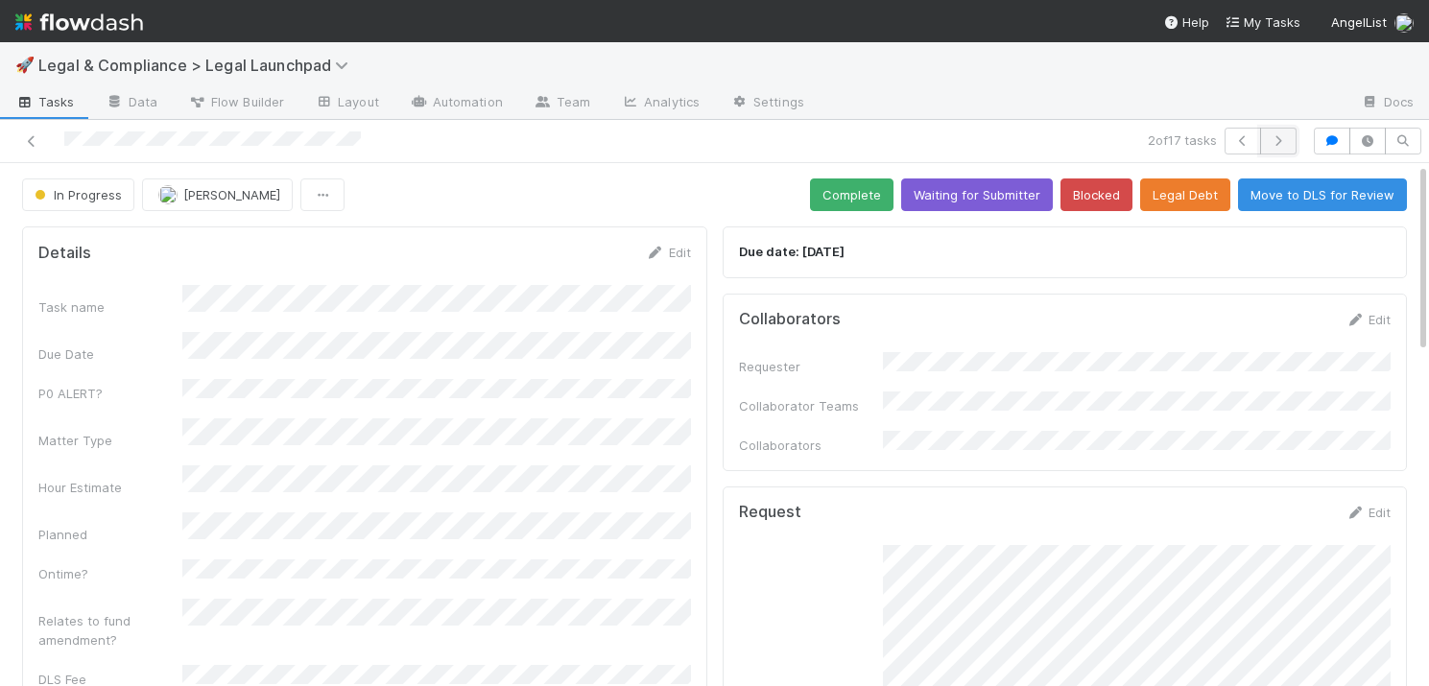
click at [1276, 139] on icon "button" at bounding box center [1277, 141] width 19 height 12
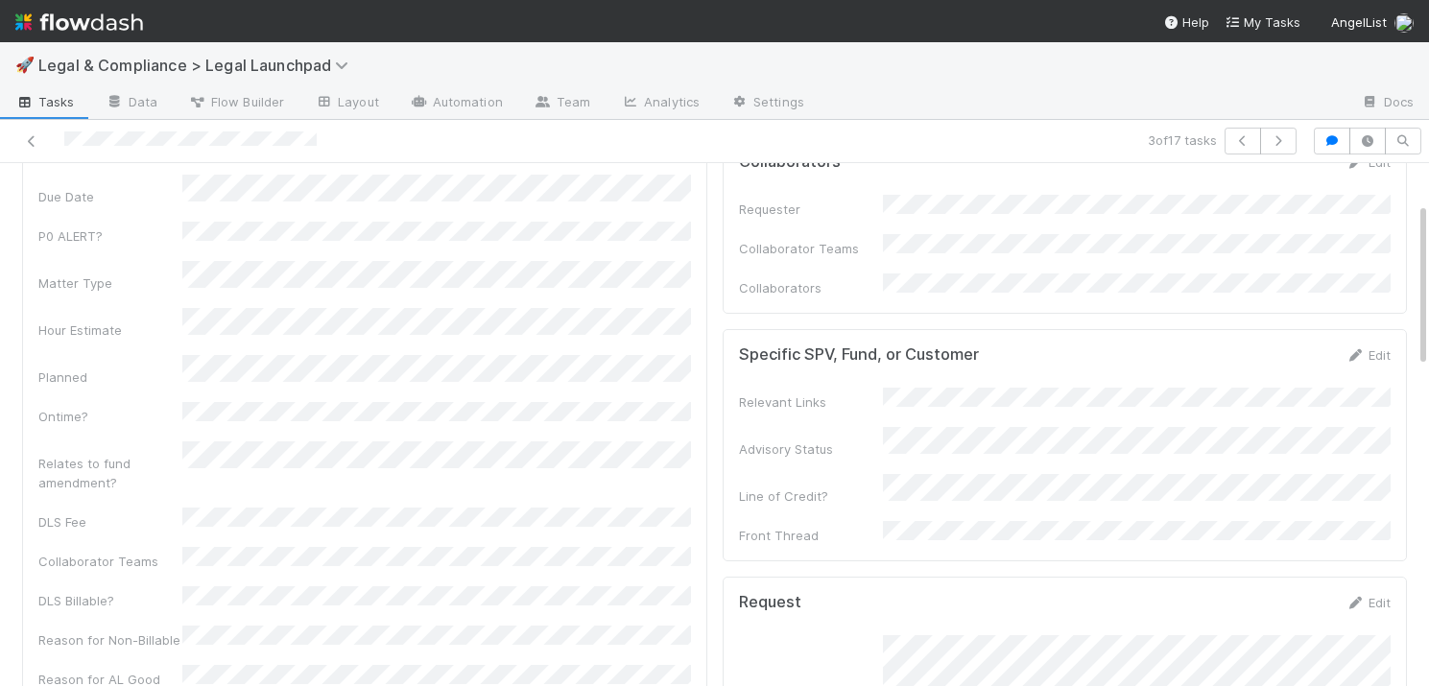
scroll to position [99, 0]
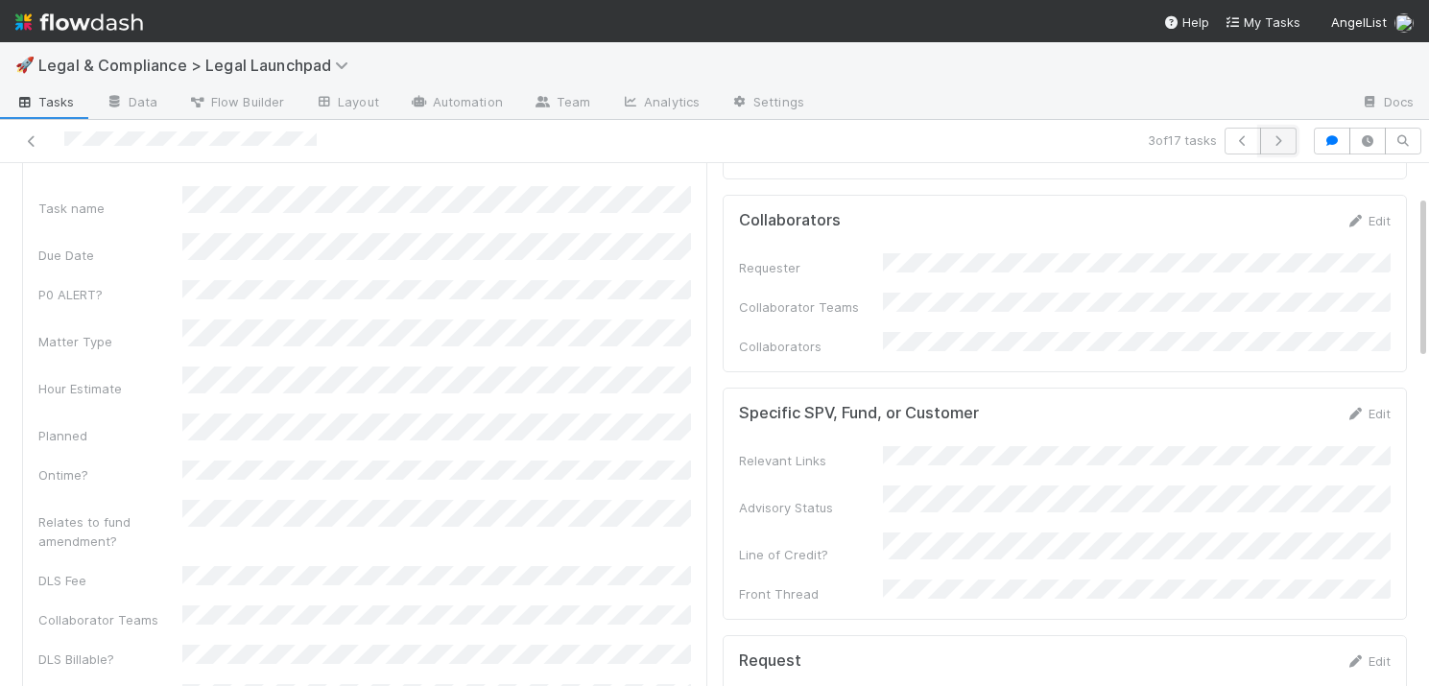
click at [1282, 135] on icon "button" at bounding box center [1277, 141] width 19 height 12
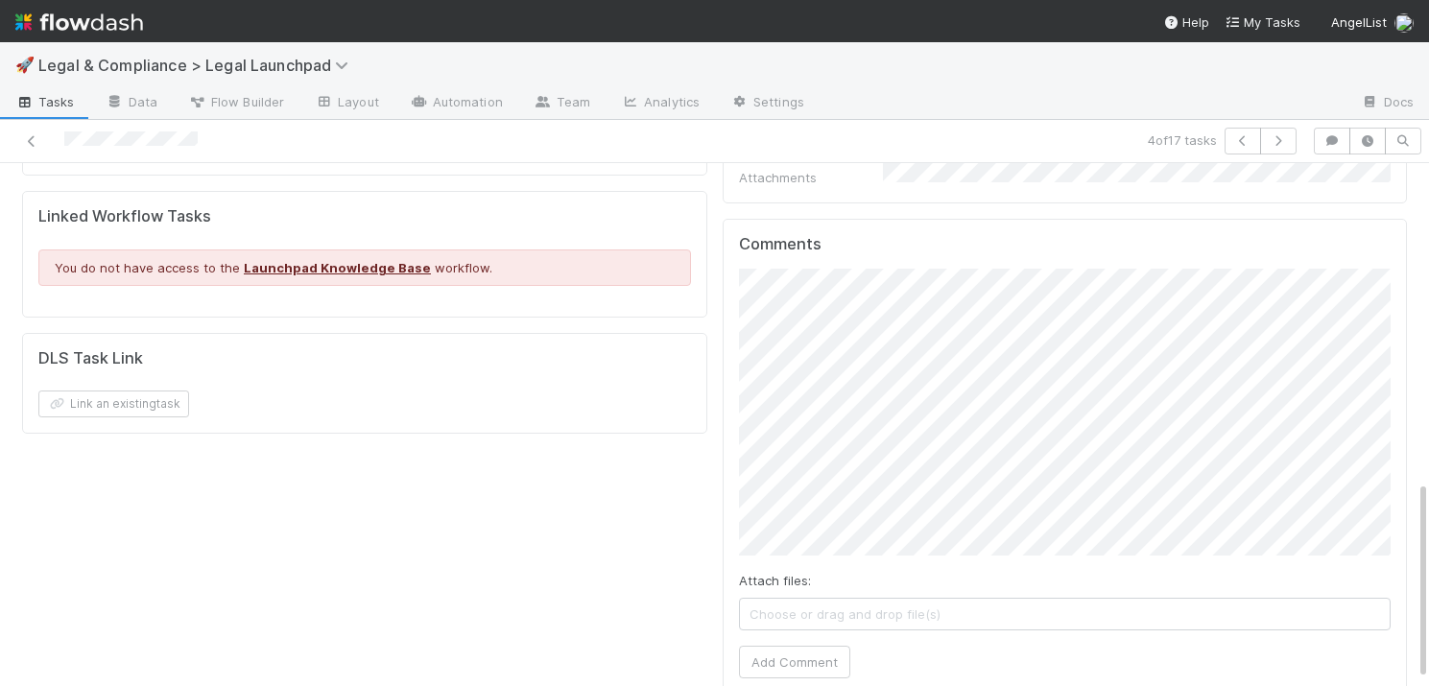
scroll to position [847, 0]
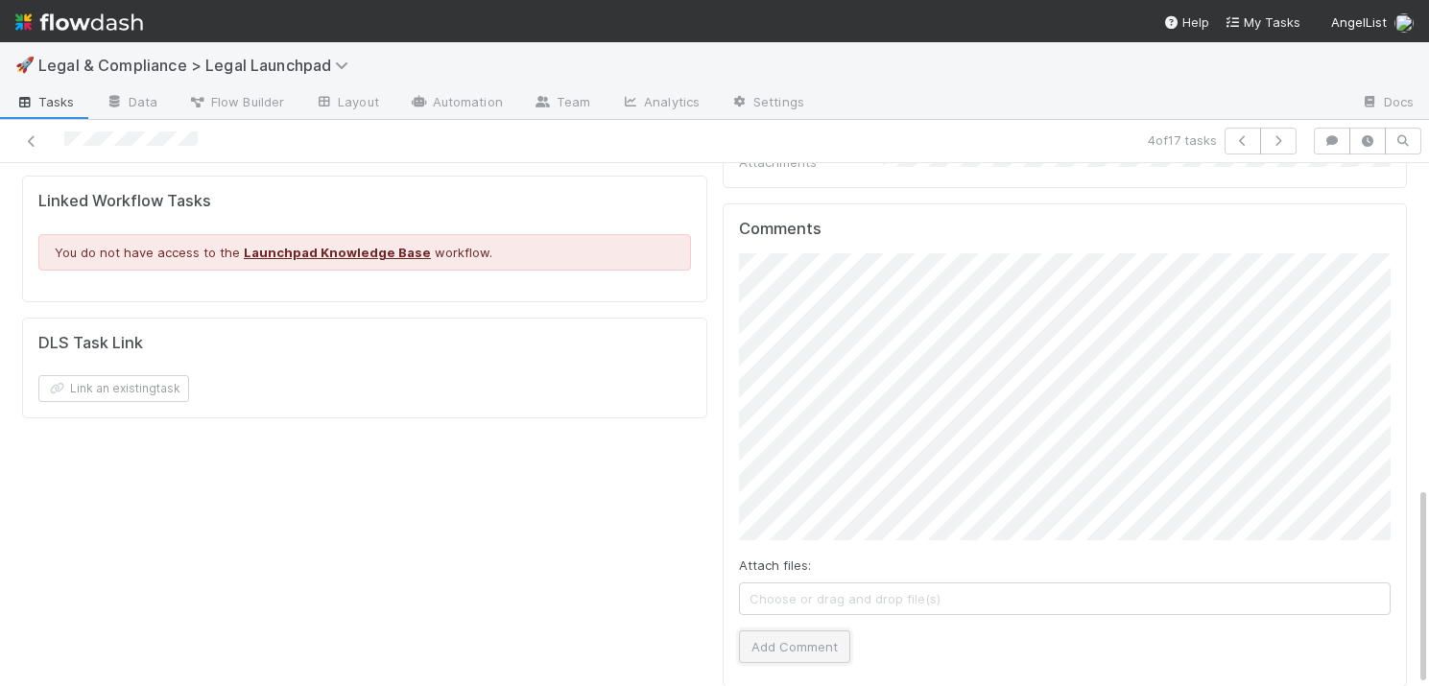
click at [818, 630] on button "Add Comment" at bounding box center [794, 646] width 111 height 33
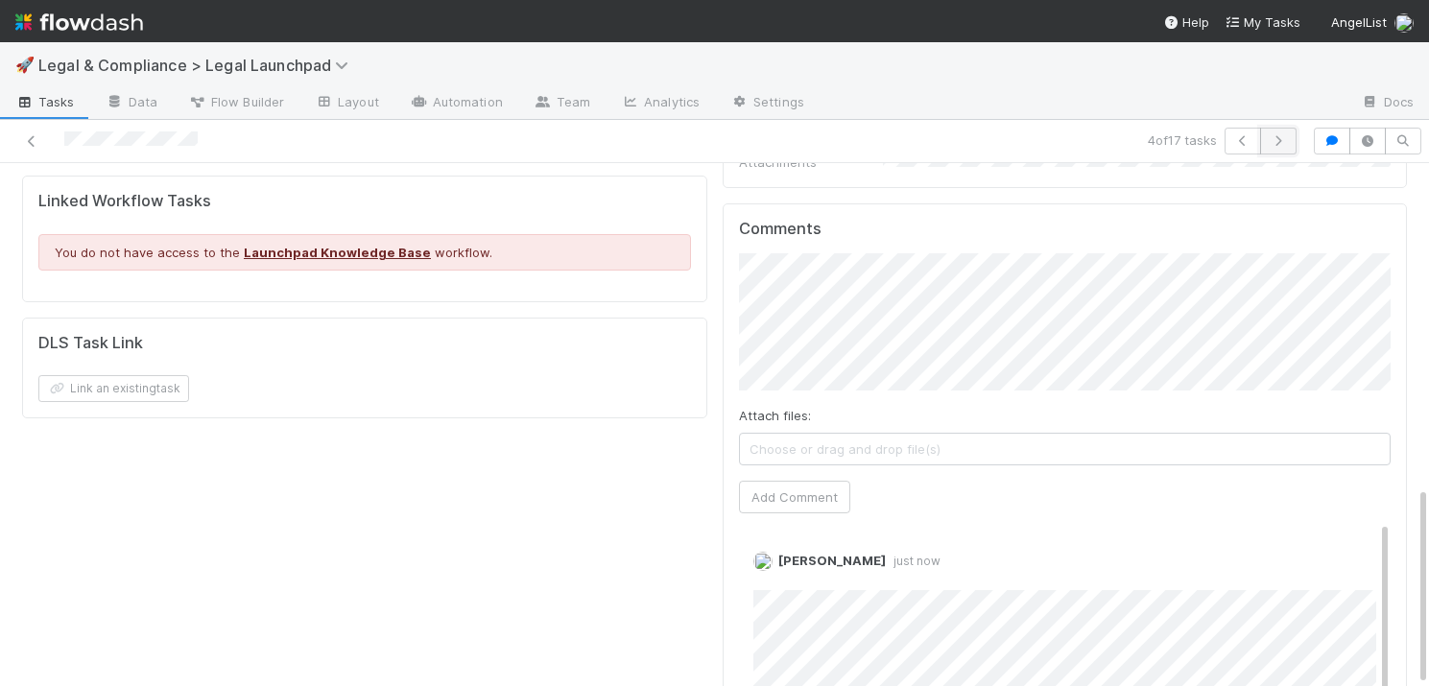
click at [1275, 142] on icon "button" at bounding box center [1277, 141] width 19 height 12
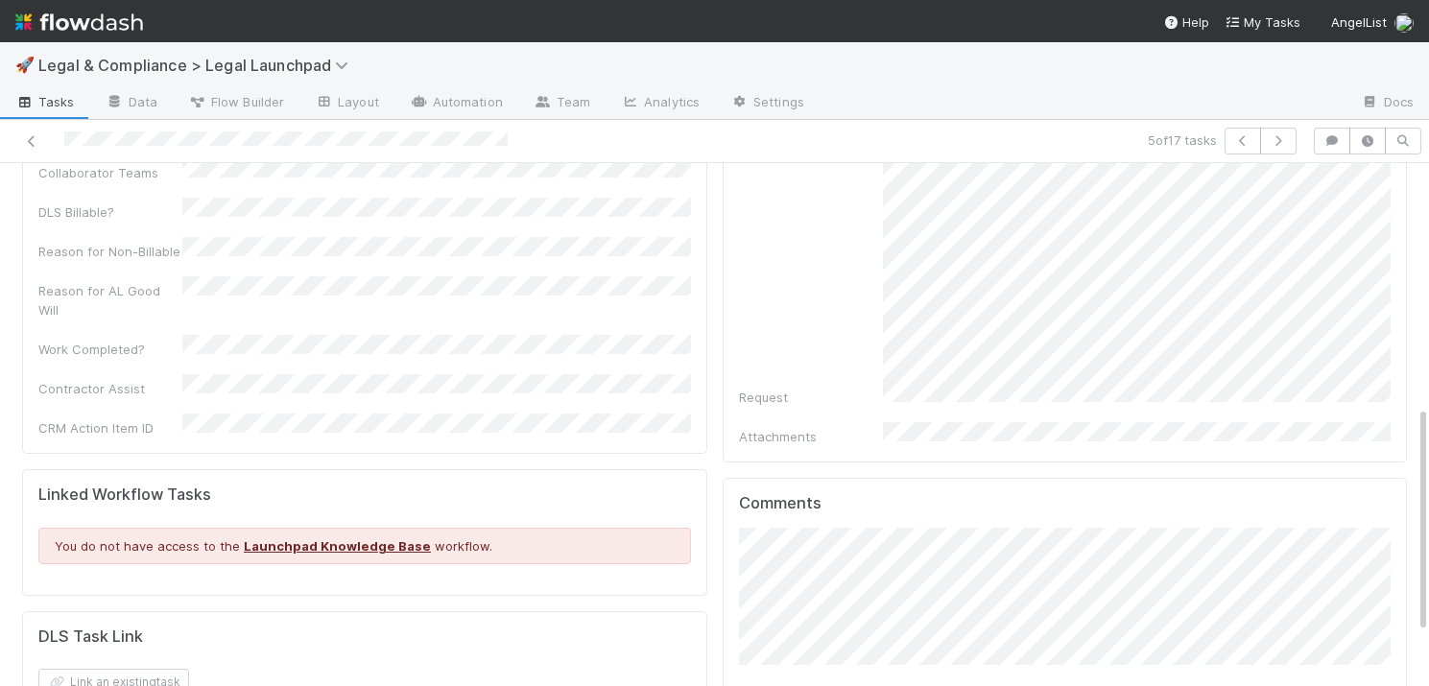
scroll to position [550, 0]
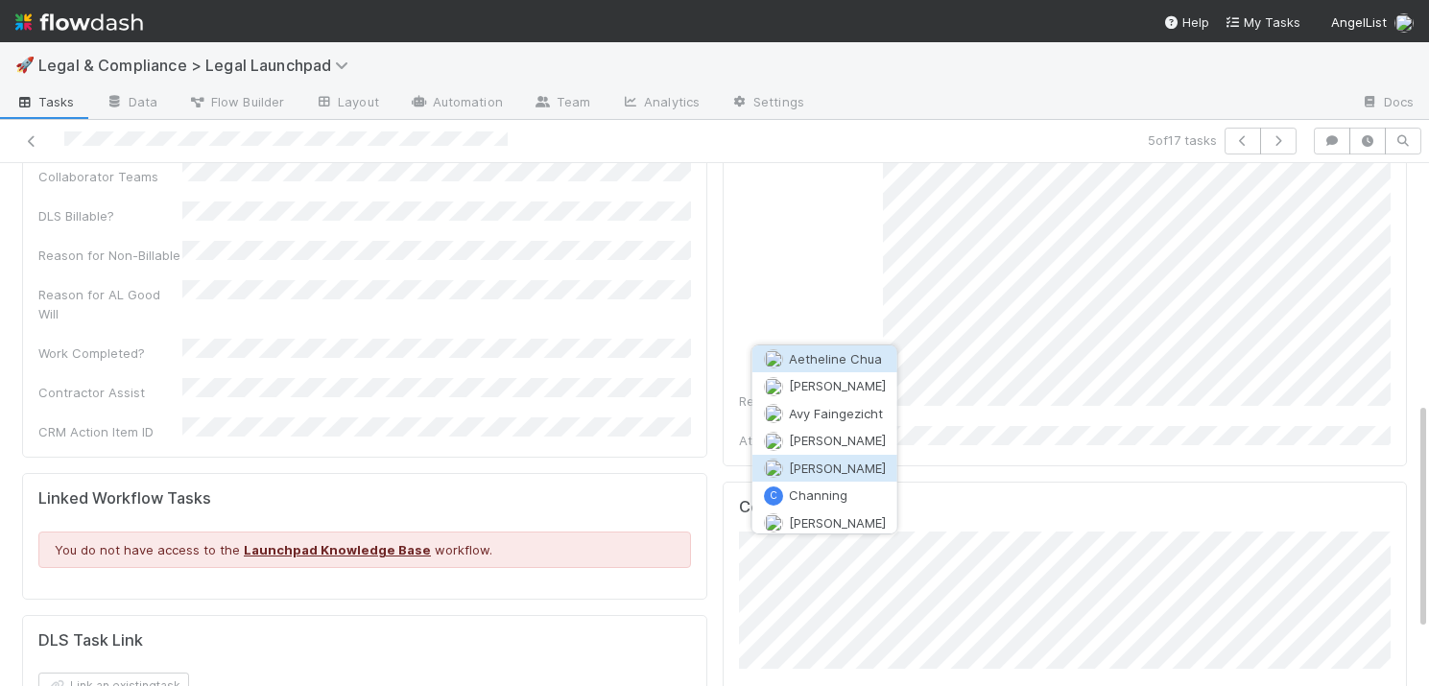
click at [837, 465] on span "[PERSON_NAME]" at bounding box center [837, 468] width 97 height 15
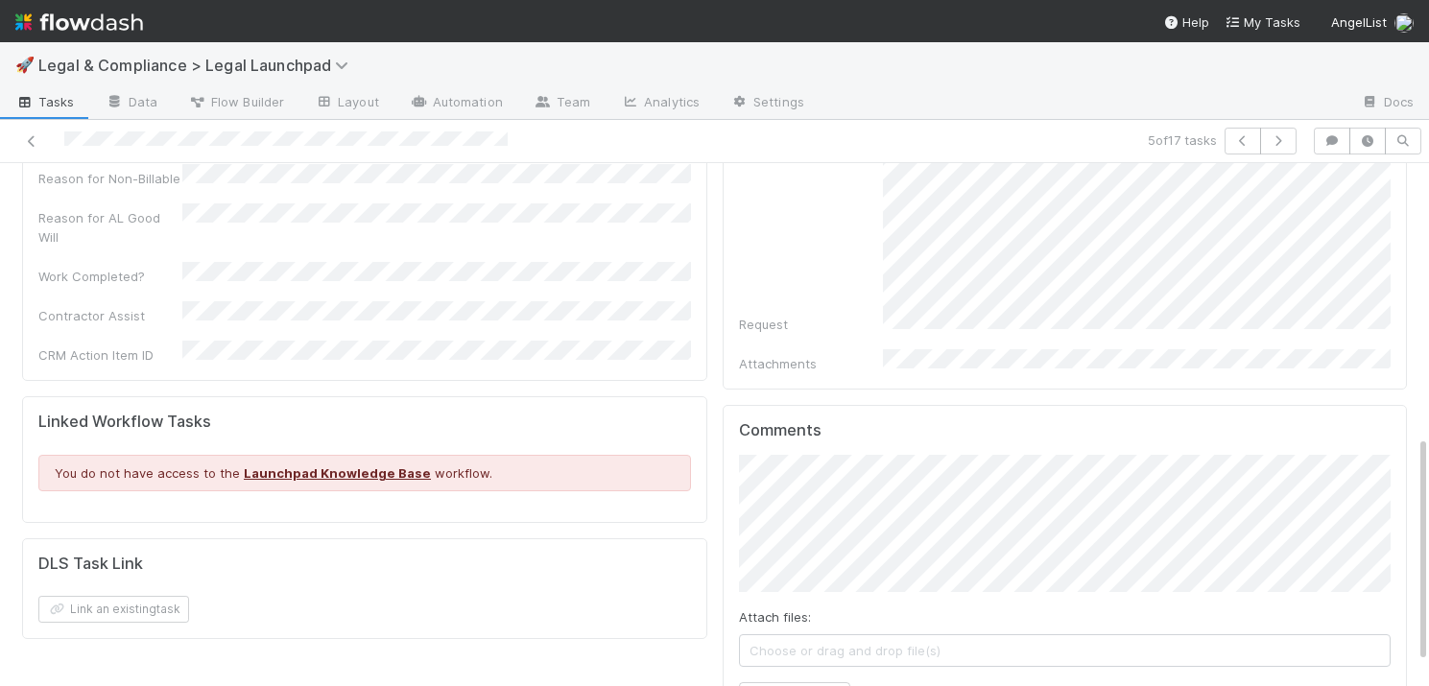
scroll to position [678, 0]
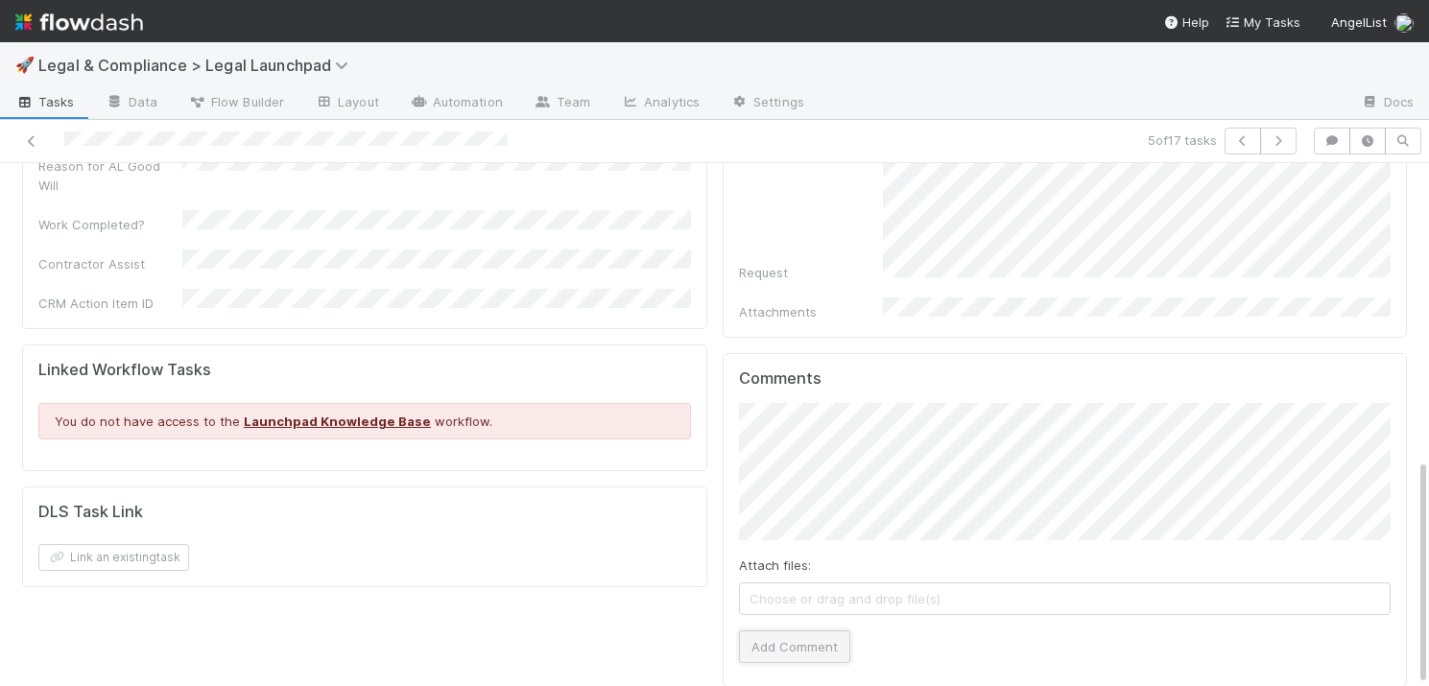
click at [814, 630] on button "Add Comment" at bounding box center [794, 646] width 111 height 33
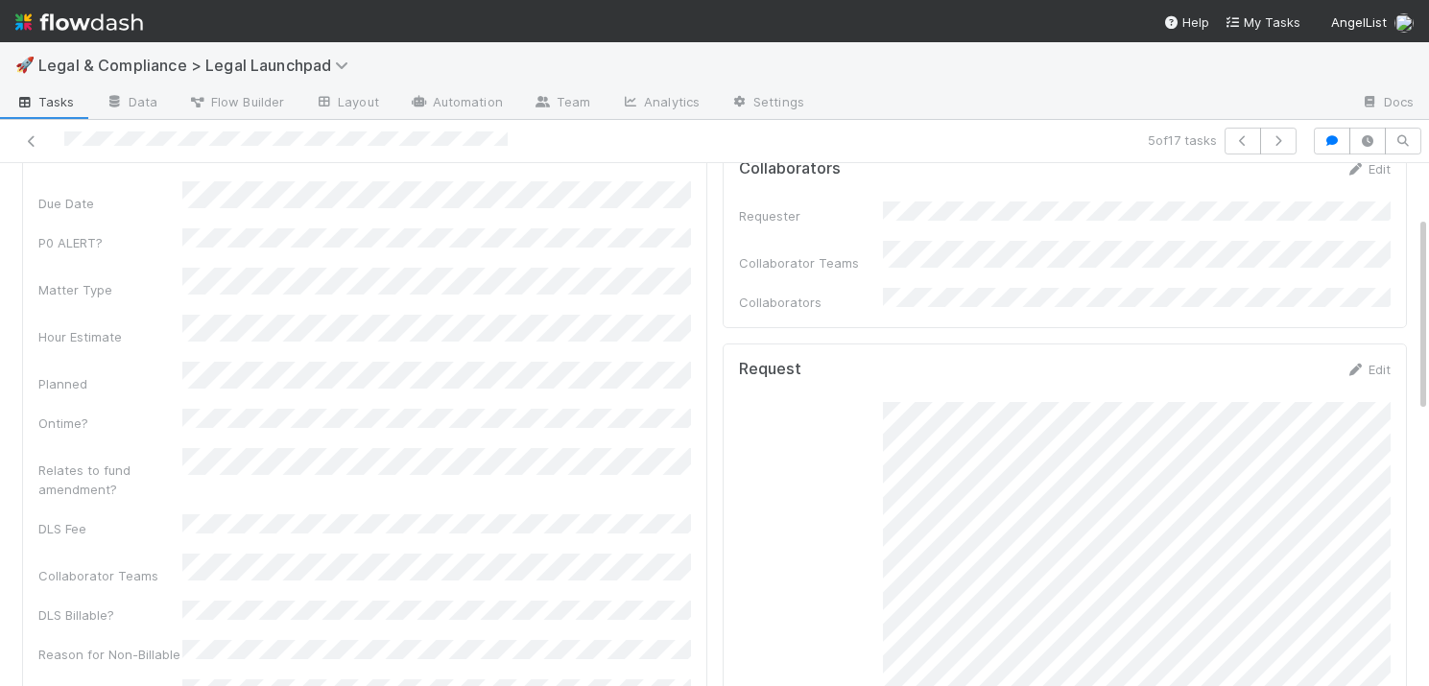
scroll to position [71, 0]
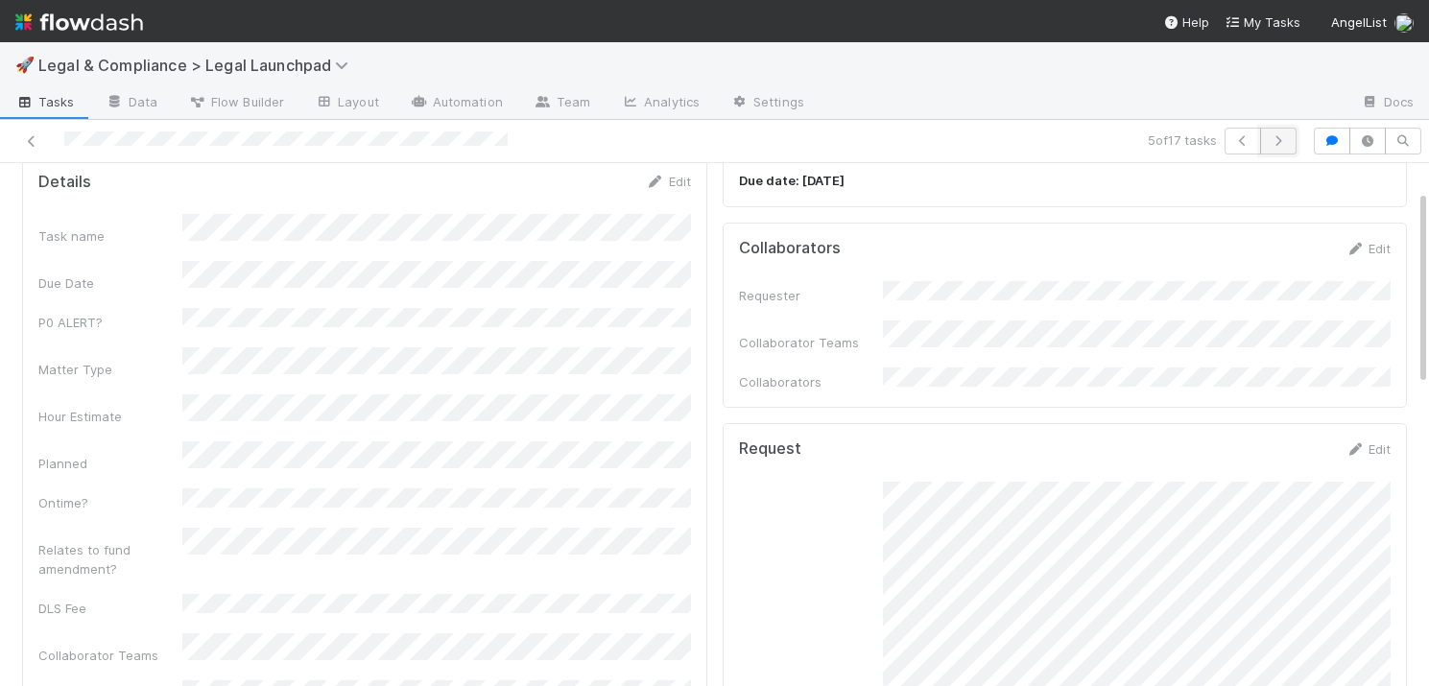
click at [1279, 140] on icon "button" at bounding box center [1277, 141] width 19 height 12
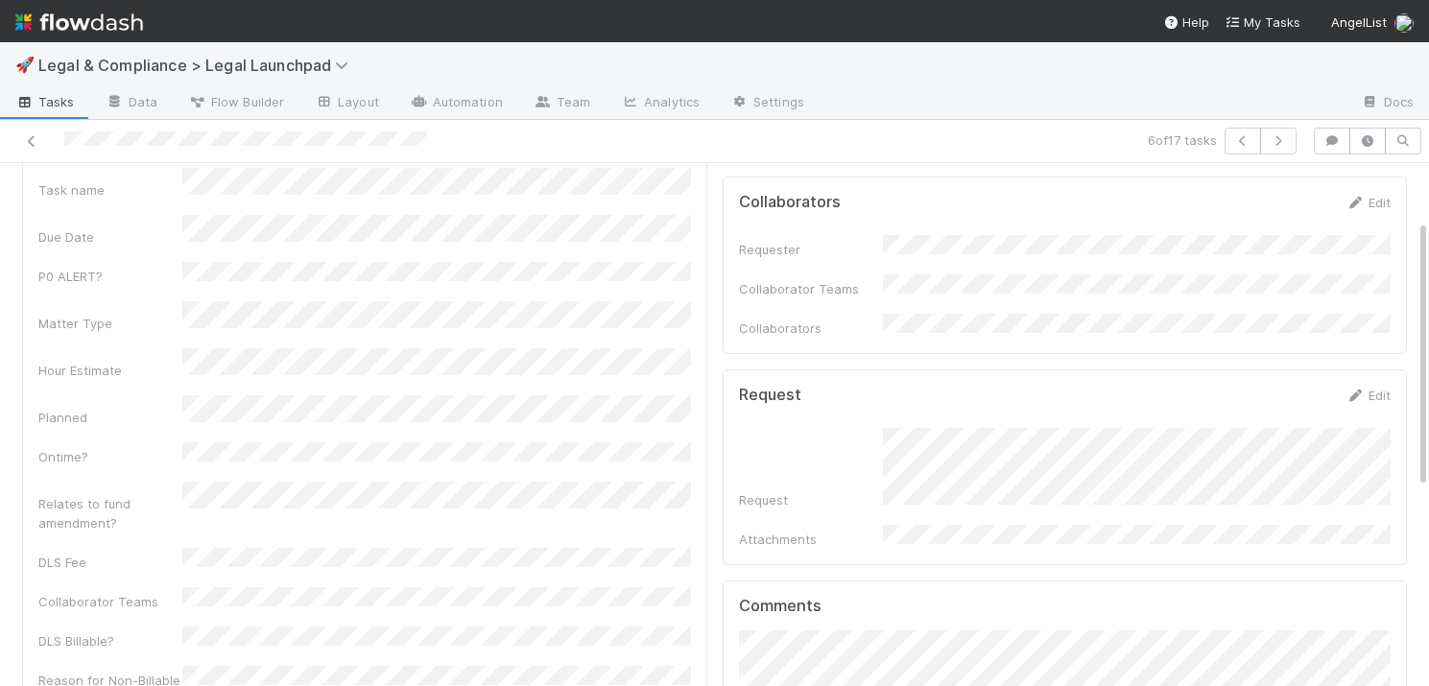
scroll to position [119, 0]
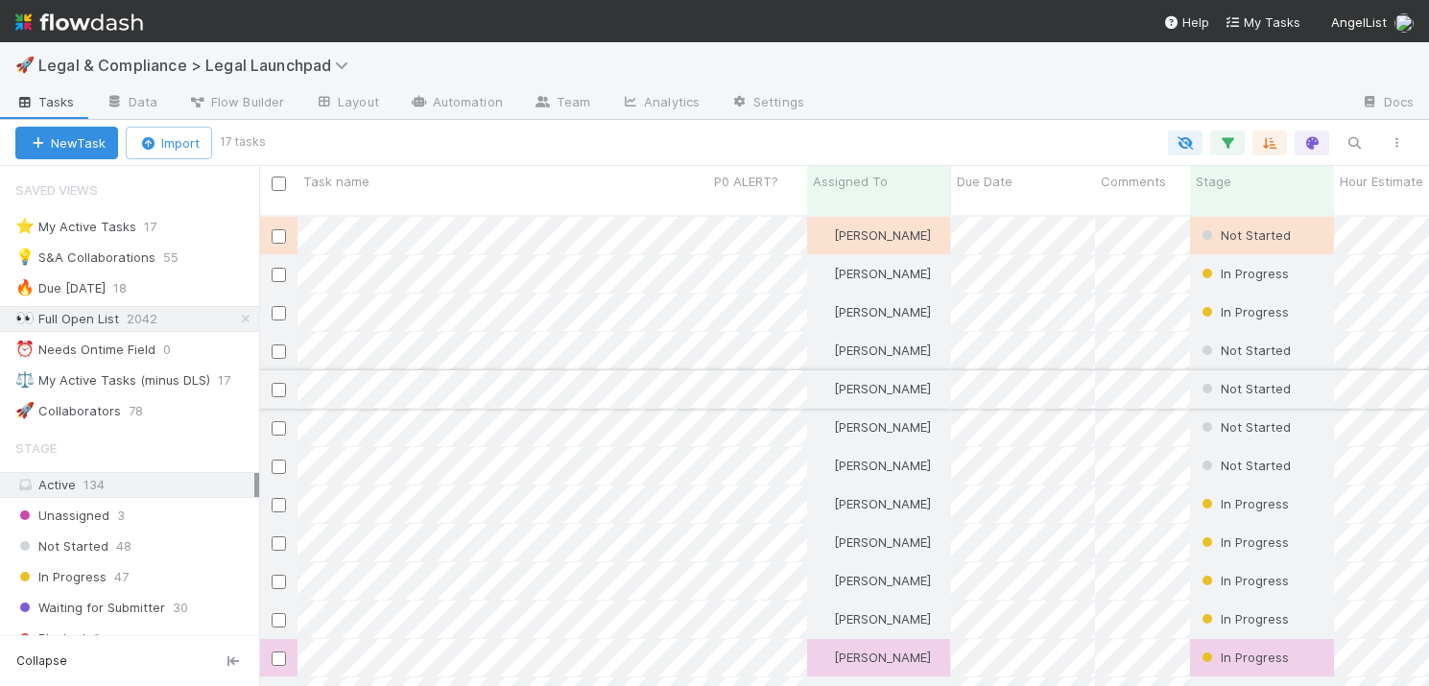
scroll to position [486, 1170]
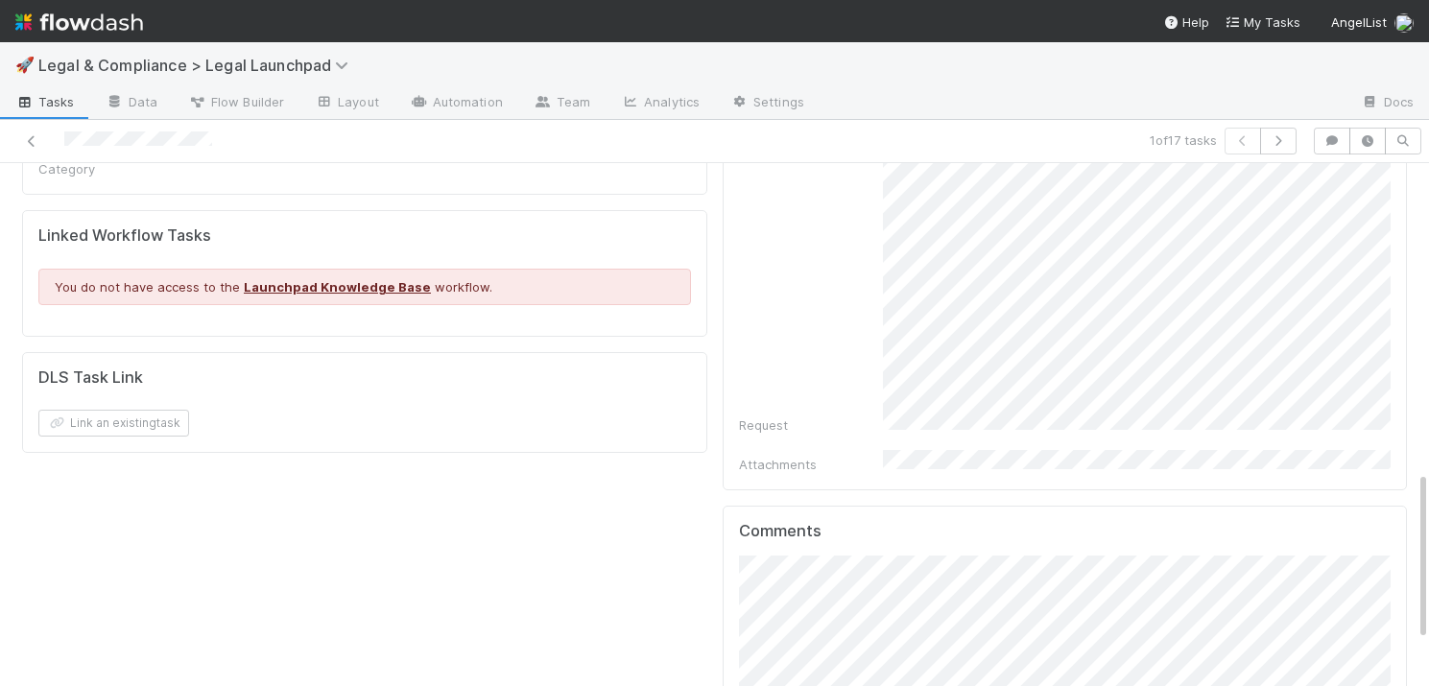
scroll to position [956, 0]
click at [876, 569] on span "[PERSON_NAME]" at bounding box center [837, 571] width 97 height 15
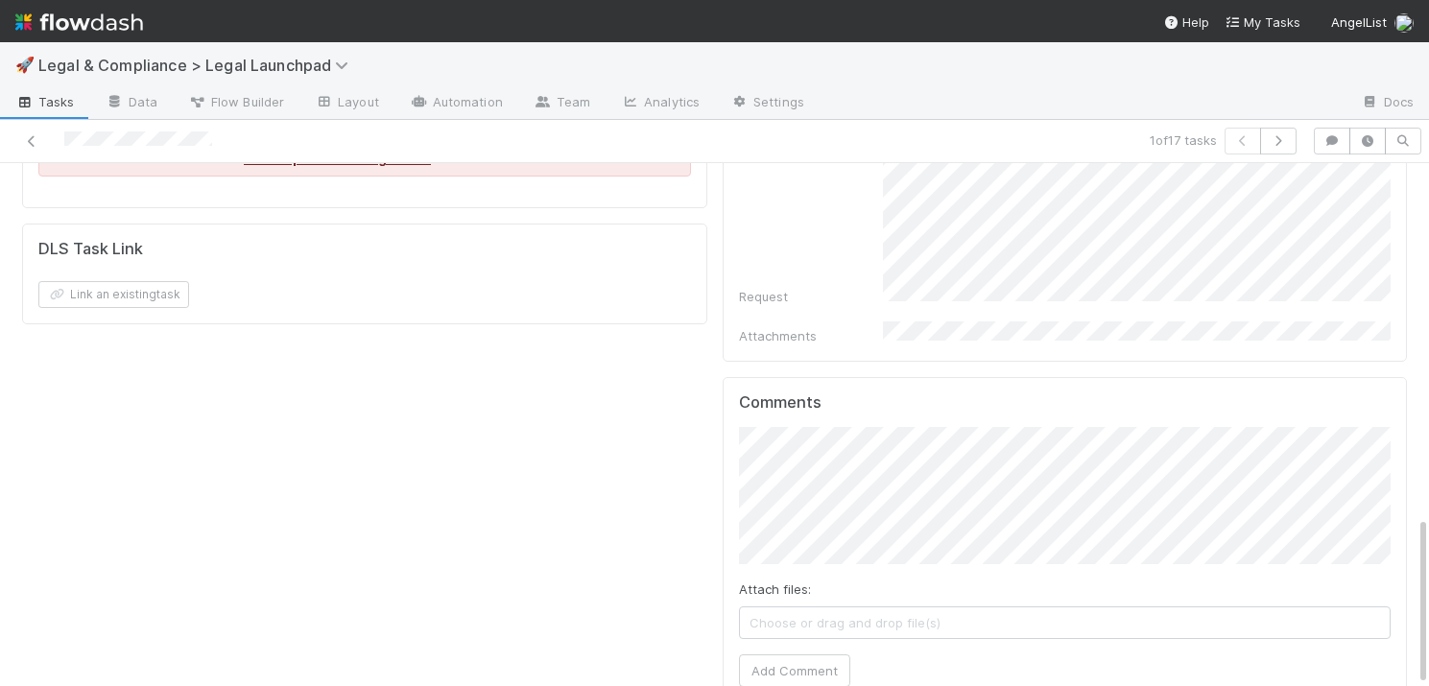
scroll to position [1087, 0]
click at [807, 650] on button "Add Comment" at bounding box center [794, 666] width 111 height 33
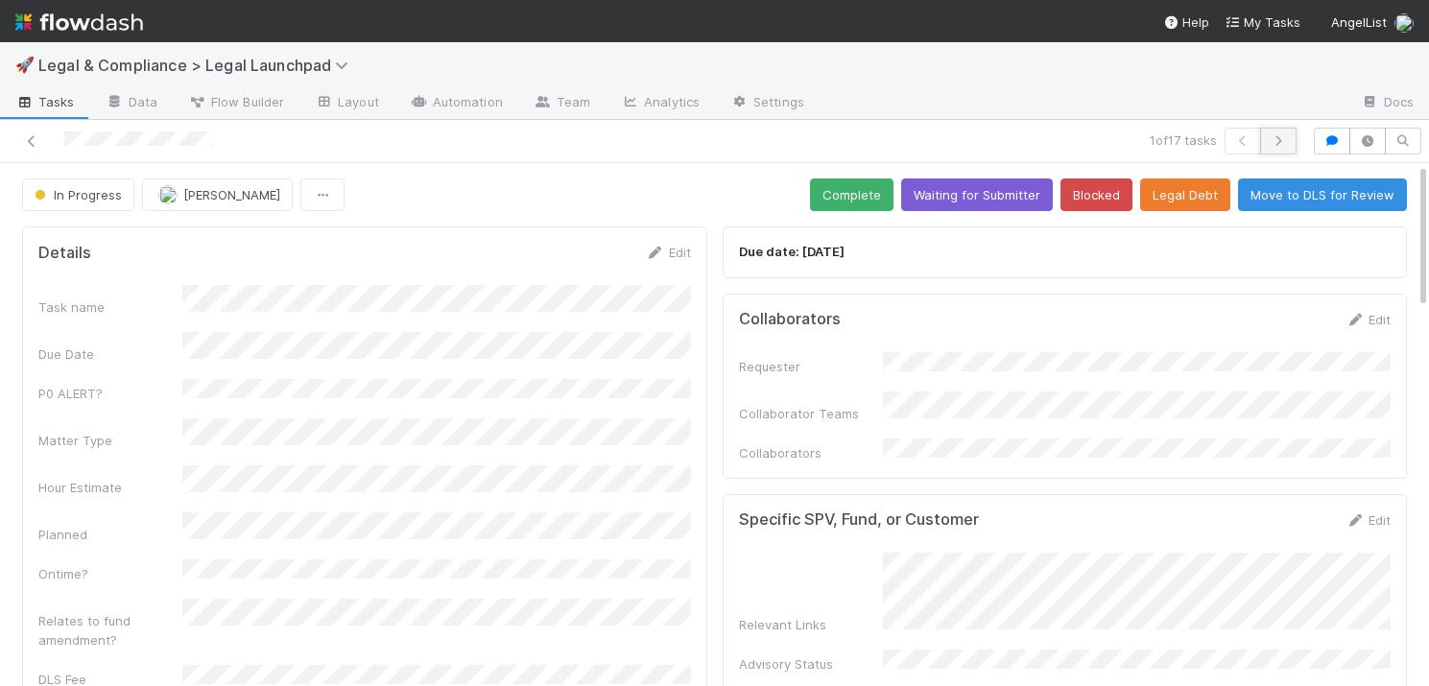
click at [1284, 141] on icon "button" at bounding box center [1277, 141] width 19 height 12
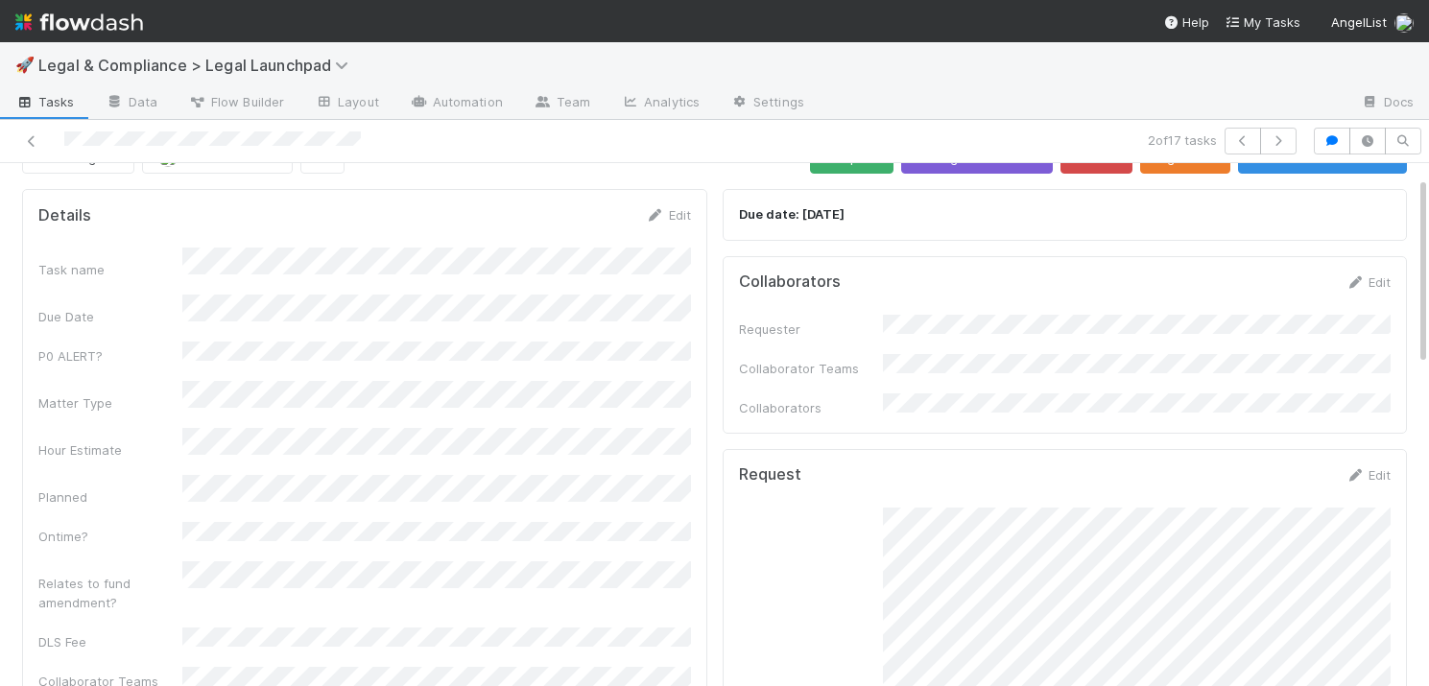
scroll to position [36, 0]
click at [1277, 138] on icon "button" at bounding box center [1277, 141] width 19 height 12
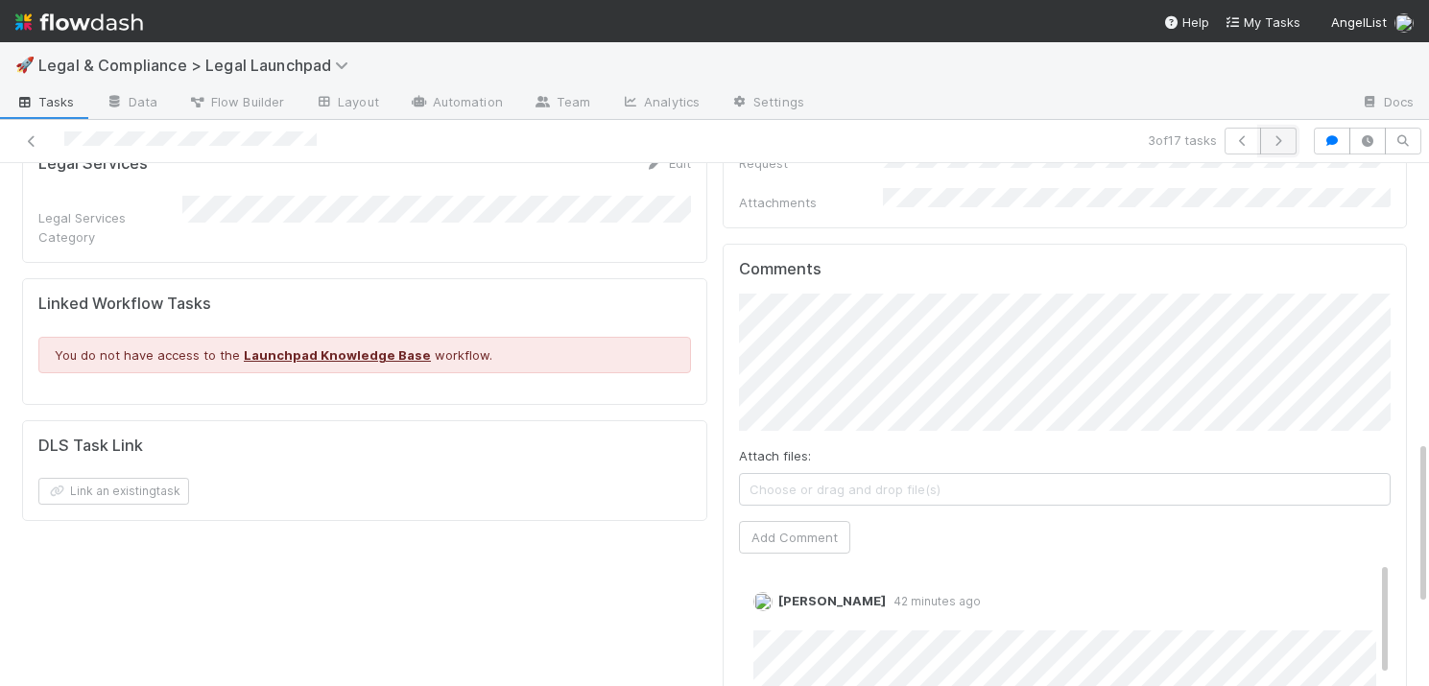
click at [1280, 144] on icon "button" at bounding box center [1277, 141] width 19 height 12
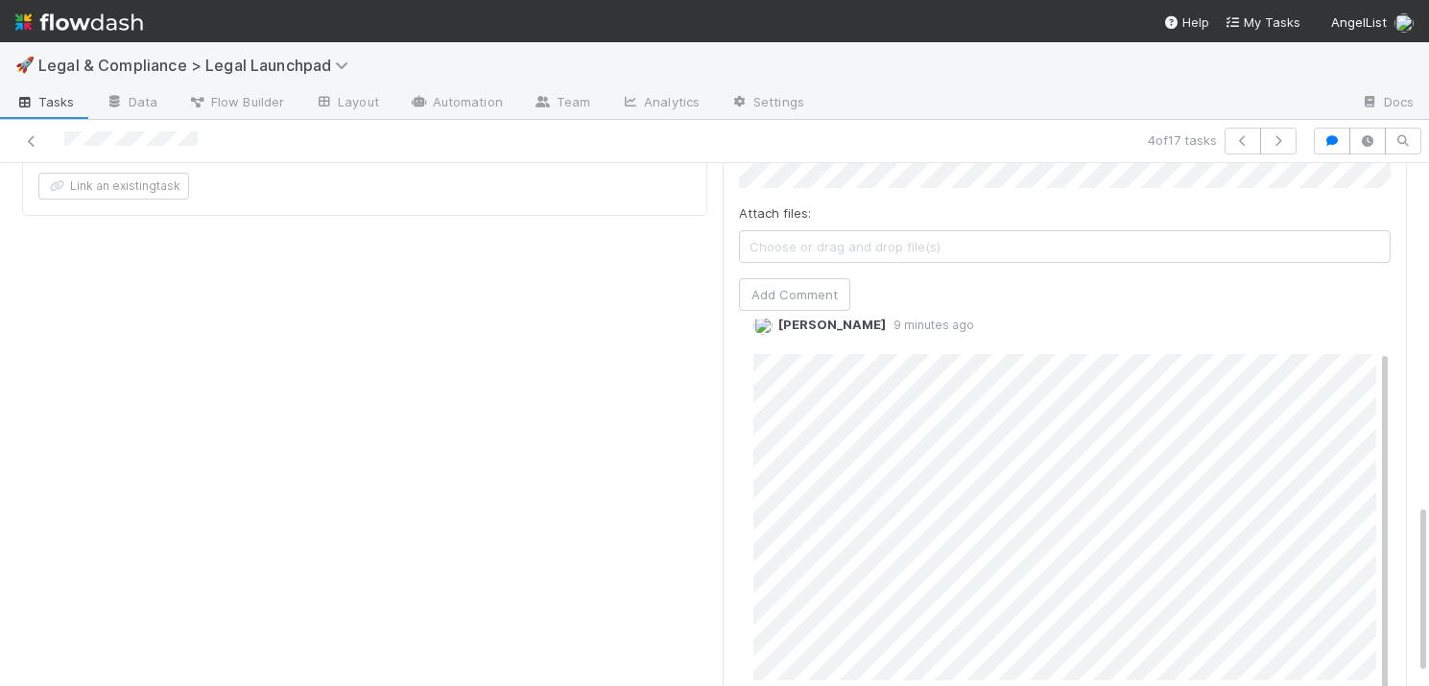
scroll to position [1058, 0]
click at [1281, 139] on icon "button" at bounding box center [1277, 141] width 19 height 12
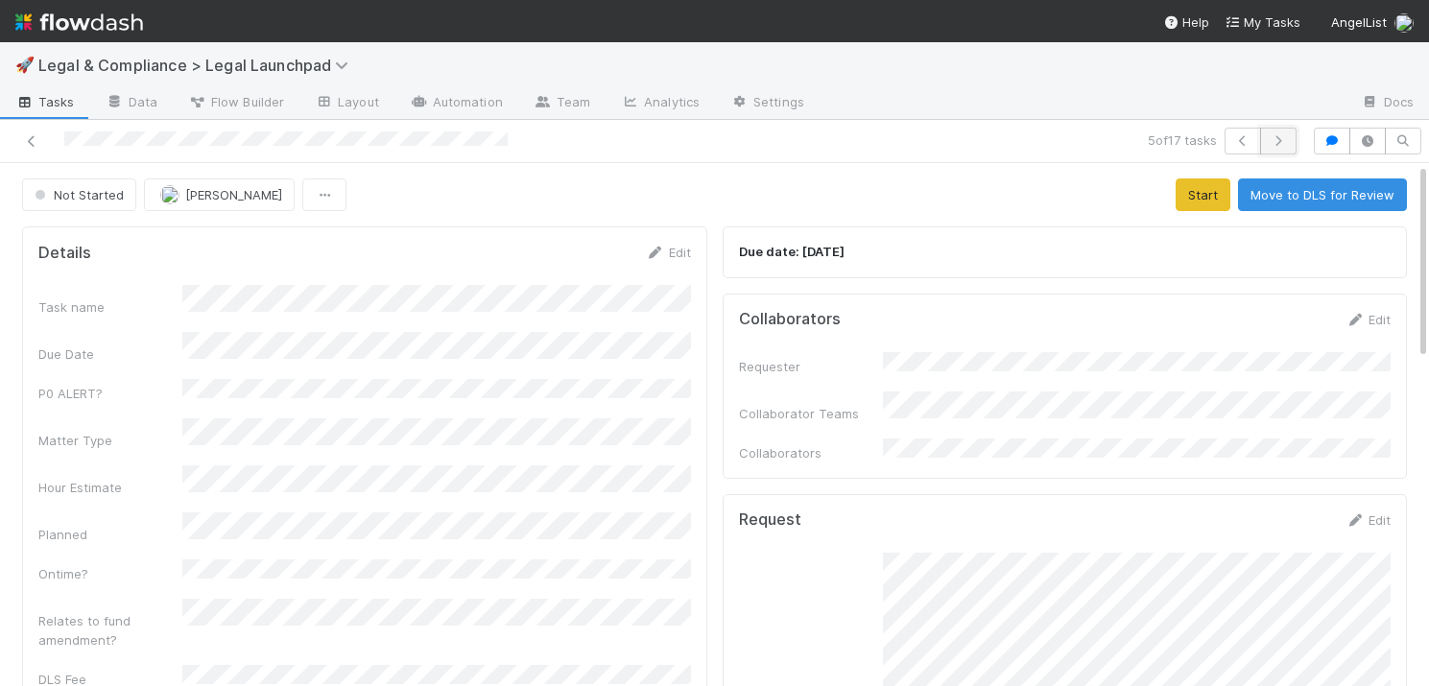
click at [1281, 138] on icon "button" at bounding box center [1277, 141] width 19 height 12
click at [1279, 140] on icon "button" at bounding box center [1277, 141] width 19 height 12
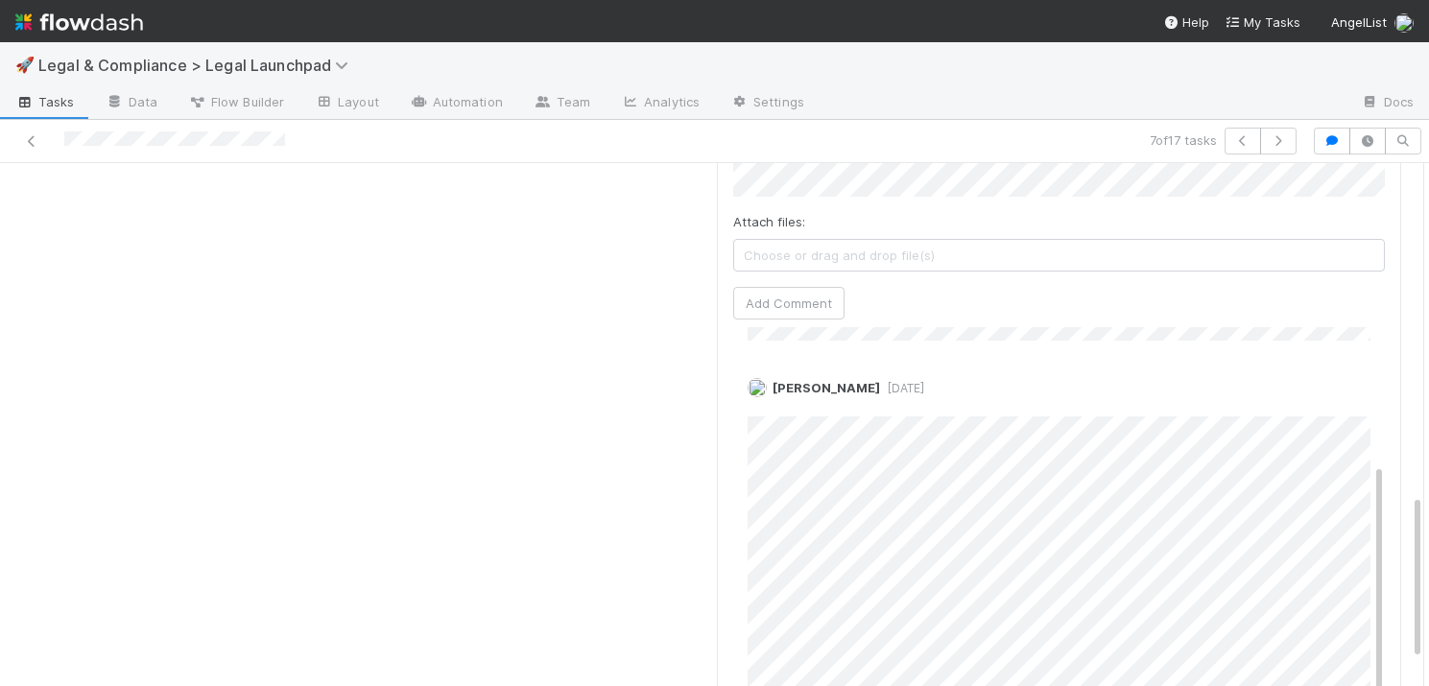
scroll to position [1093, 0]
click at [1281, 144] on icon "button" at bounding box center [1277, 141] width 19 height 12
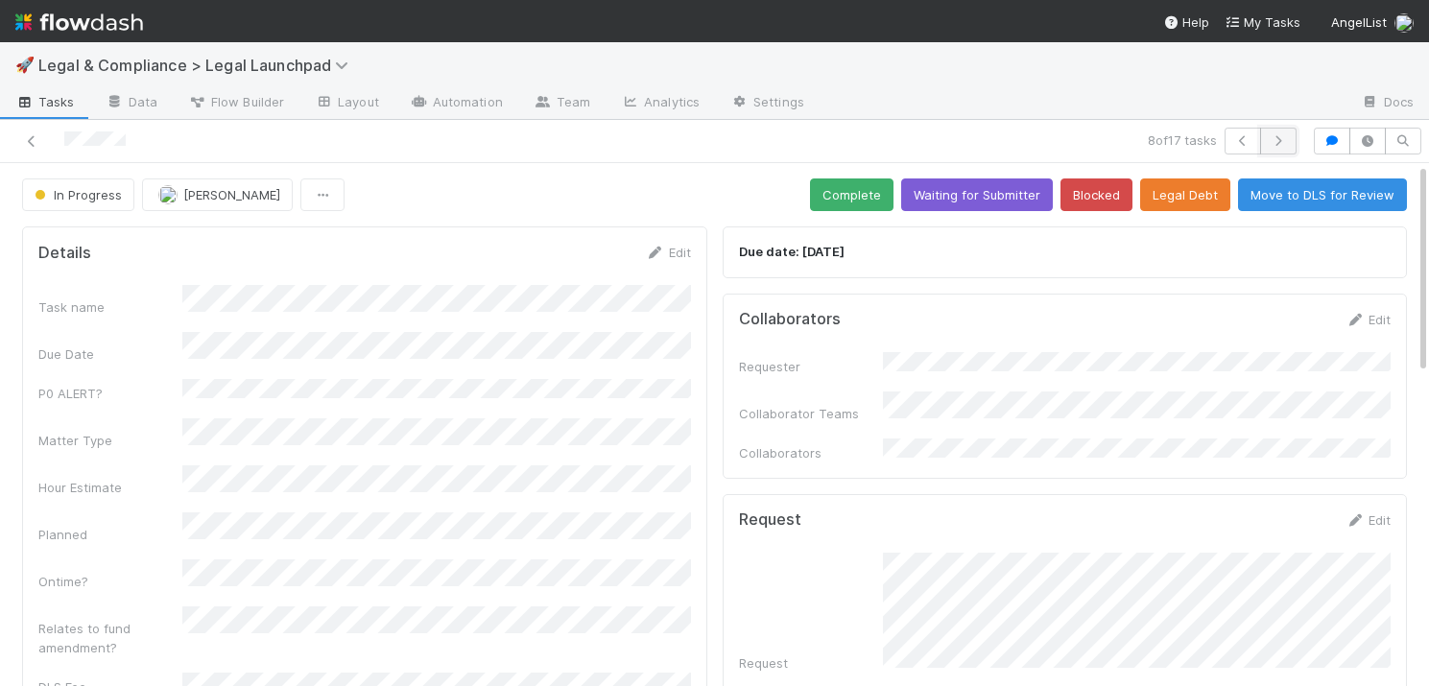
click at [1281, 135] on icon "button" at bounding box center [1277, 141] width 19 height 12
click at [1276, 141] on icon "button" at bounding box center [1277, 141] width 19 height 12
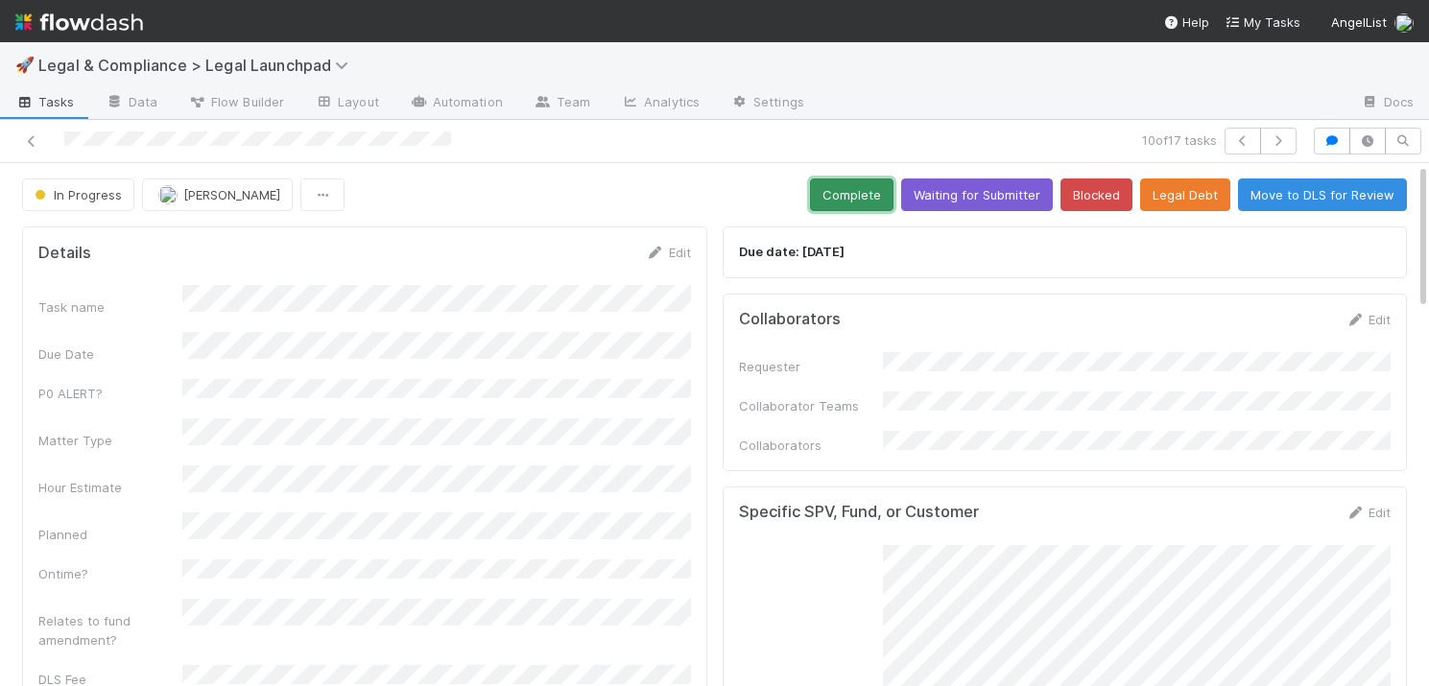
click at [856, 187] on button "Complete" at bounding box center [851, 194] width 83 height 33
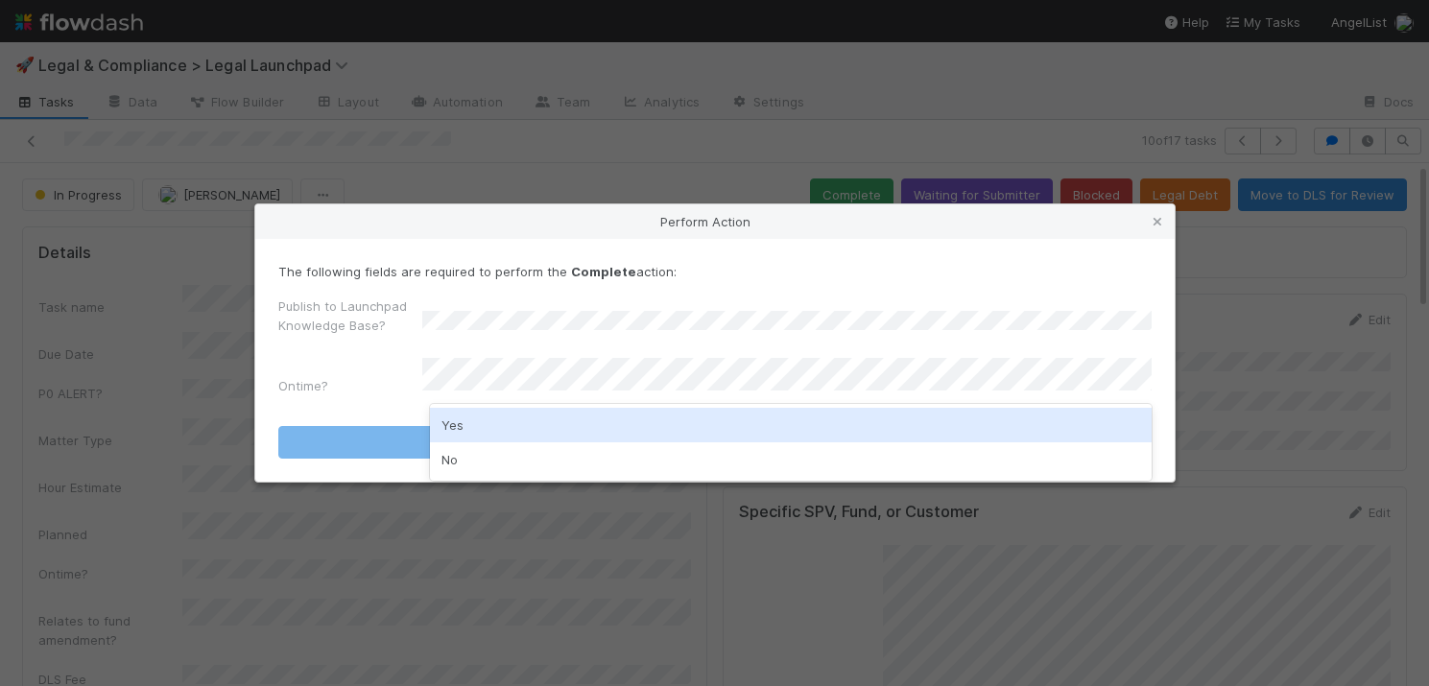
click at [486, 428] on div "Yes" at bounding box center [791, 425] width 722 height 35
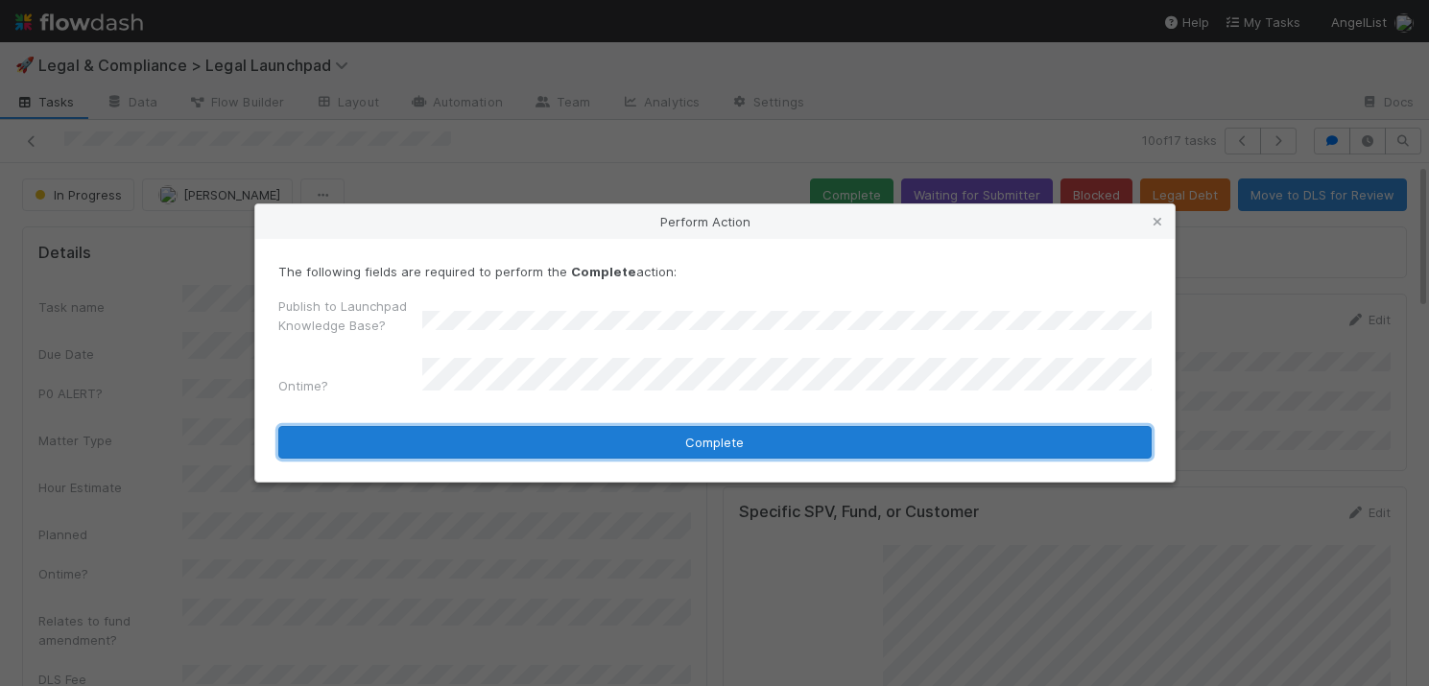
click at [635, 438] on button "Complete" at bounding box center [714, 442] width 873 height 33
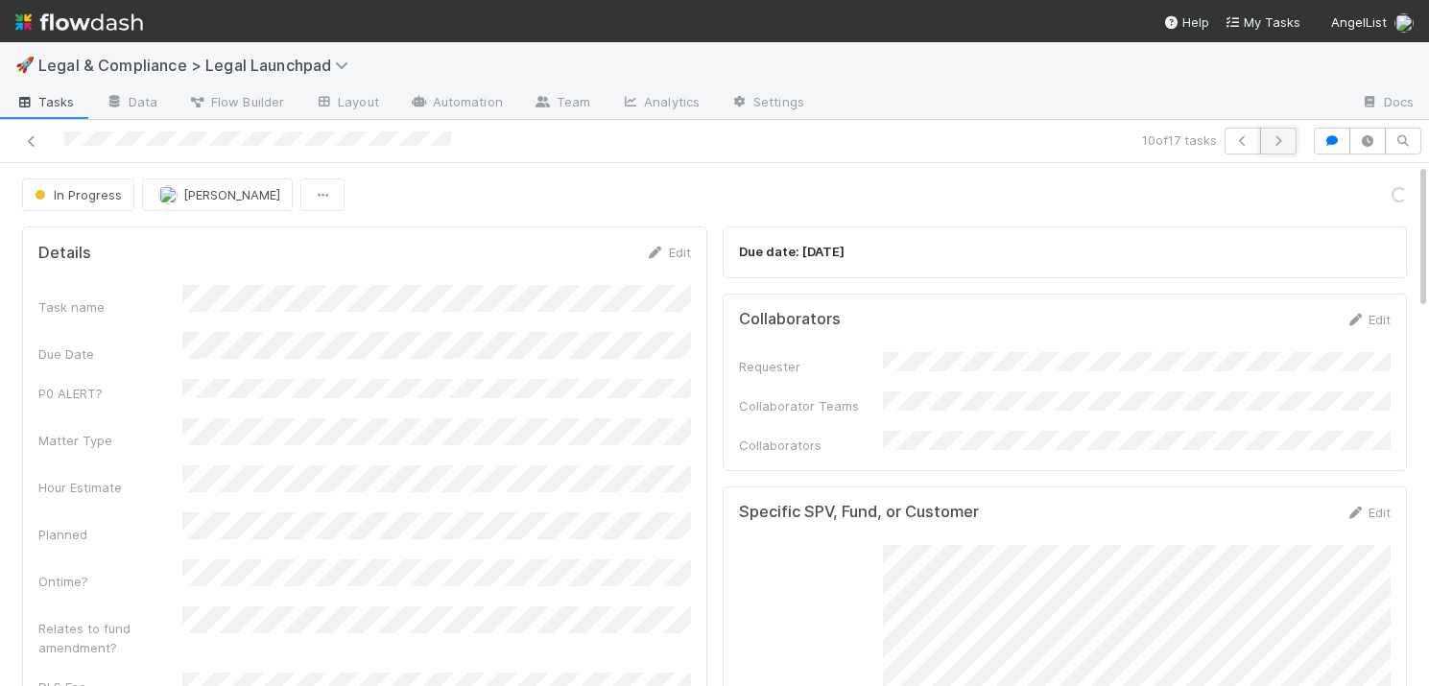
click at [1277, 138] on icon "button" at bounding box center [1277, 141] width 19 height 12
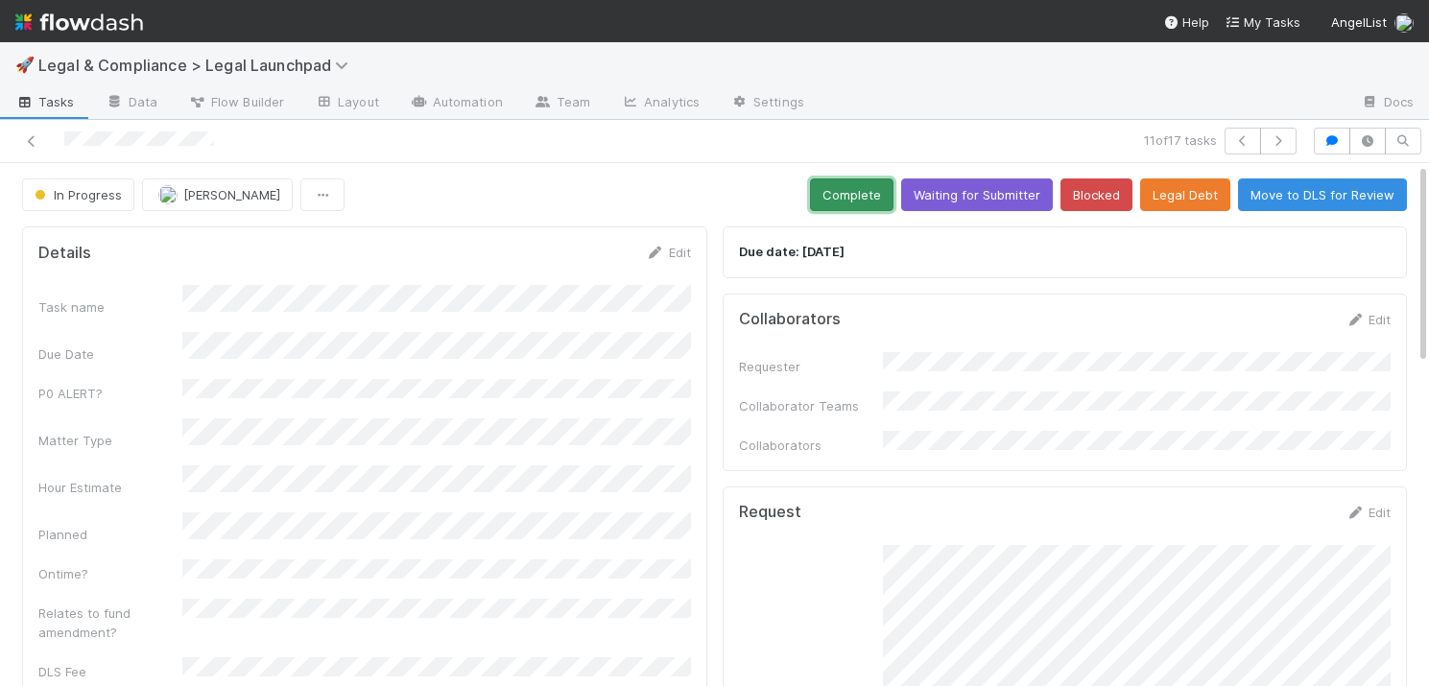
click at [848, 194] on button "Complete" at bounding box center [851, 194] width 83 height 33
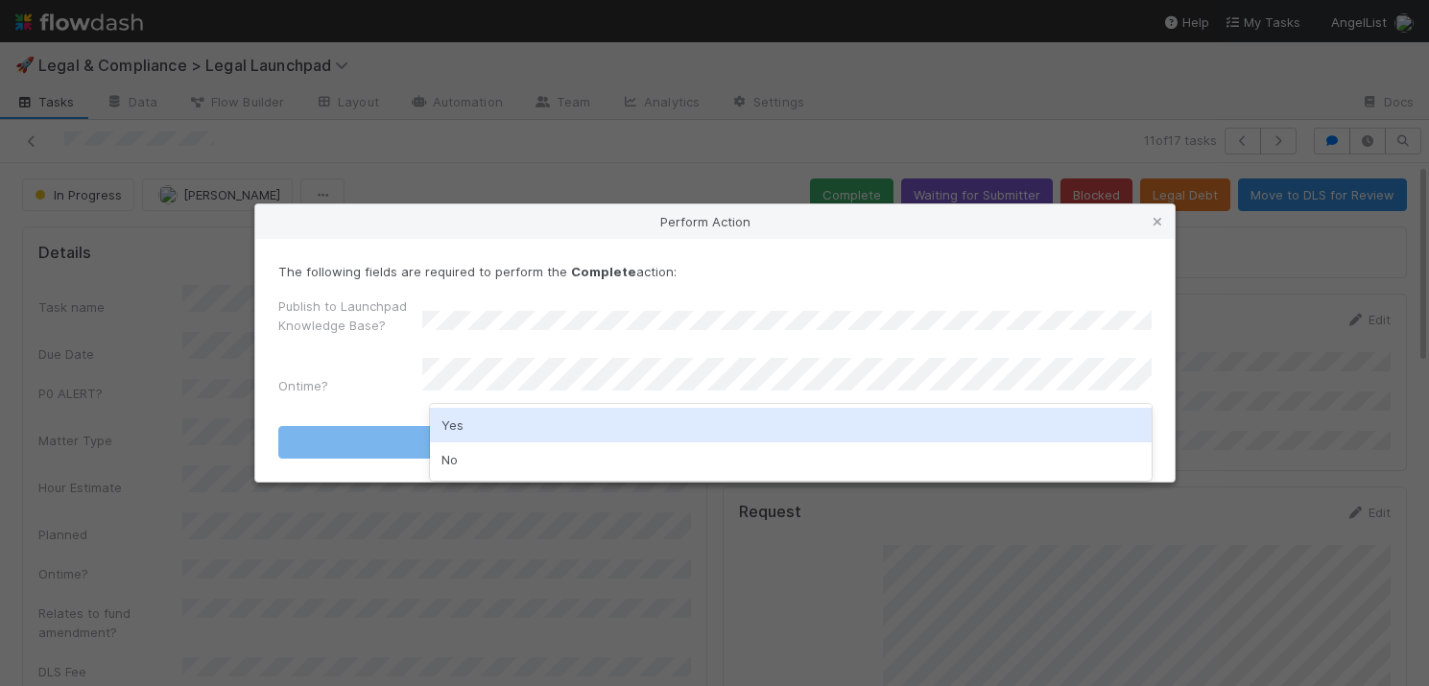
click at [492, 421] on div "Yes" at bounding box center [791, 425] width 722 height 35
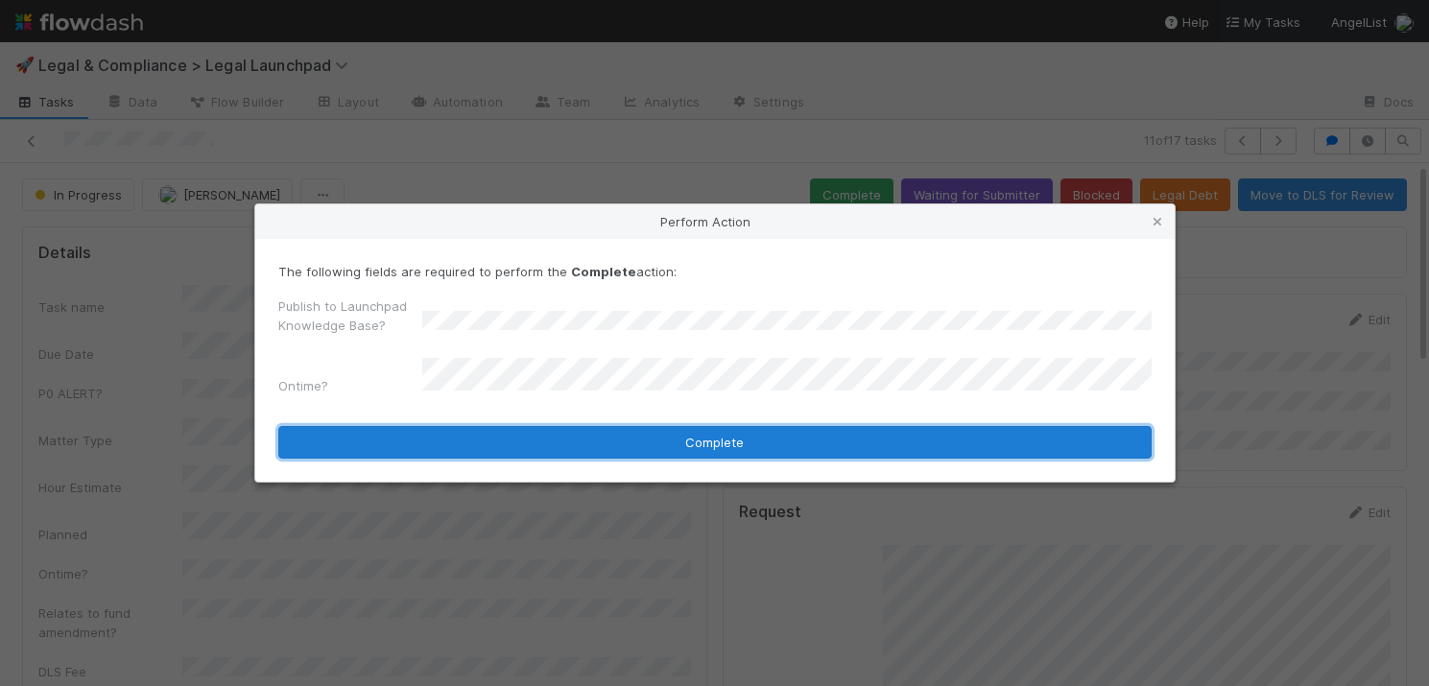
click at [656, 432] on button "Complete" at bounding box center [714, 442] width 873 height 33
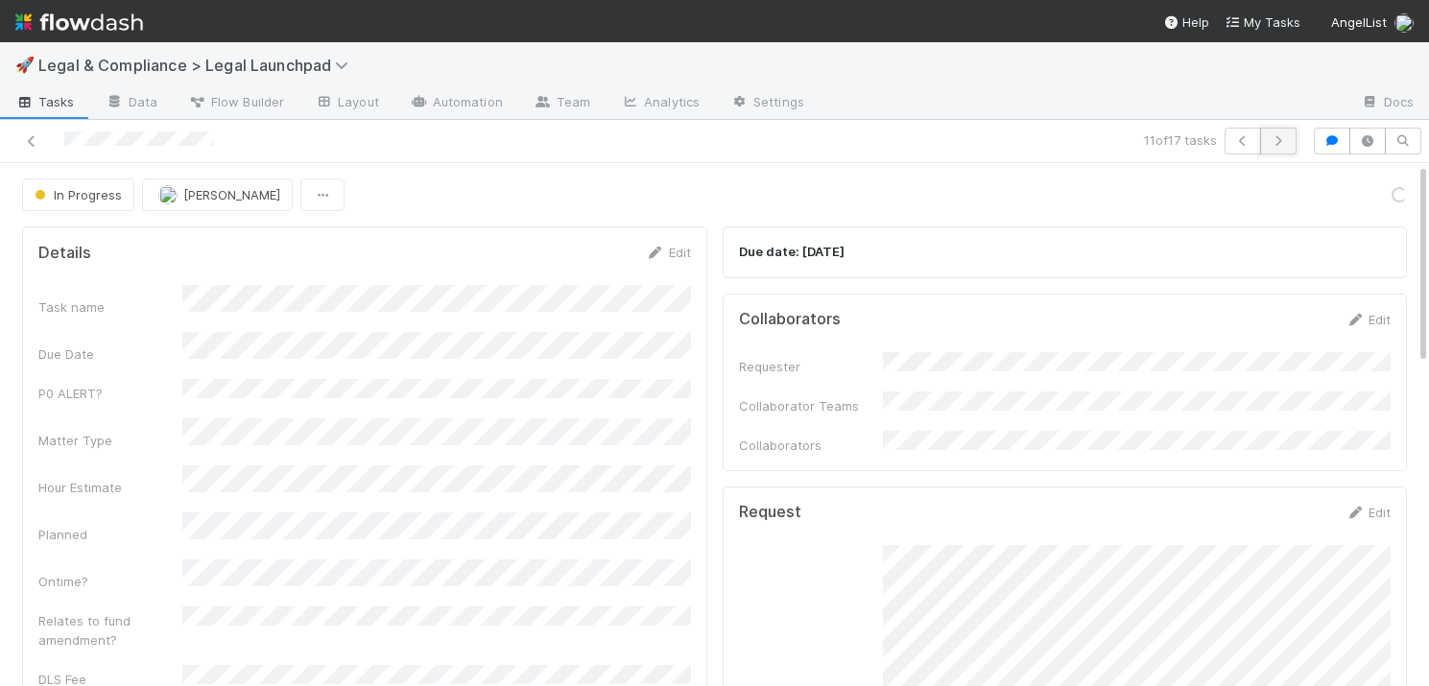
click at [1279, 138] on icon "button" at bounding box center [1277, 141] width 19 height 12
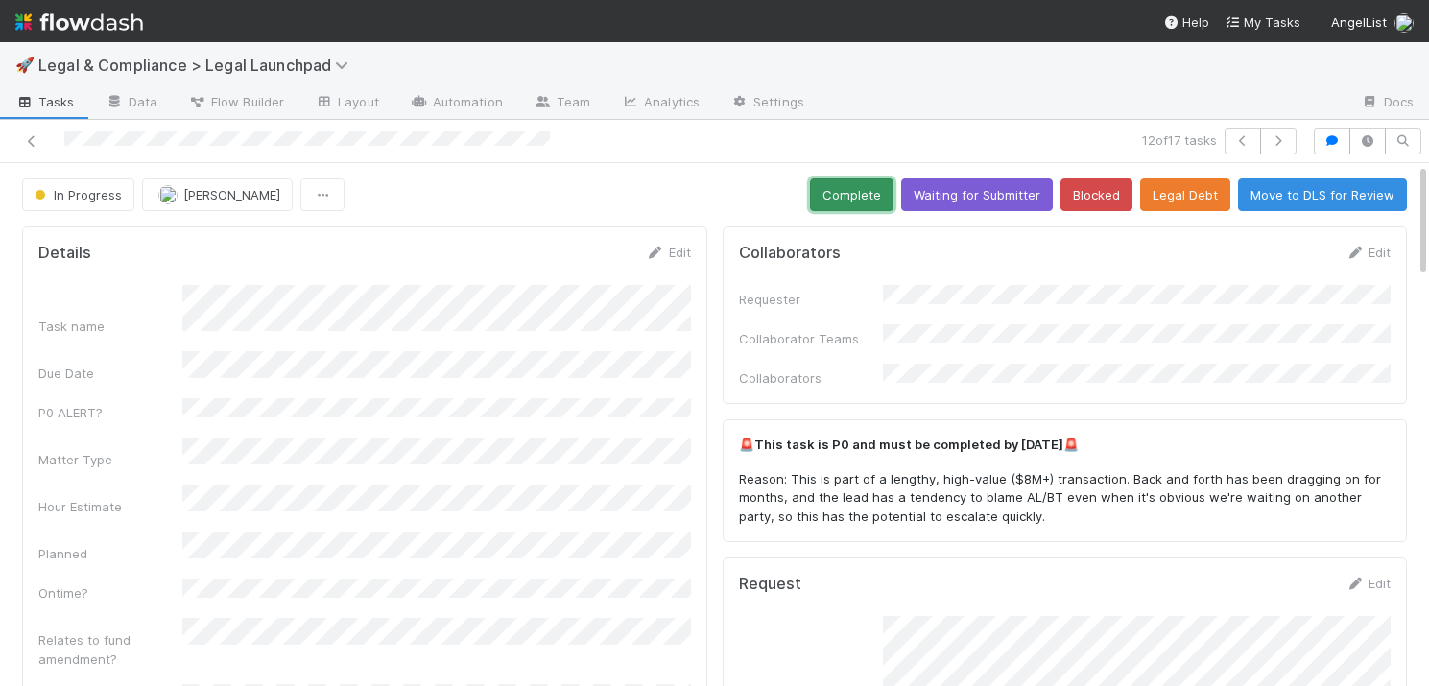
click at [848, 192] on button "Complete" at bounding box center [851, 194] width 83 height 33
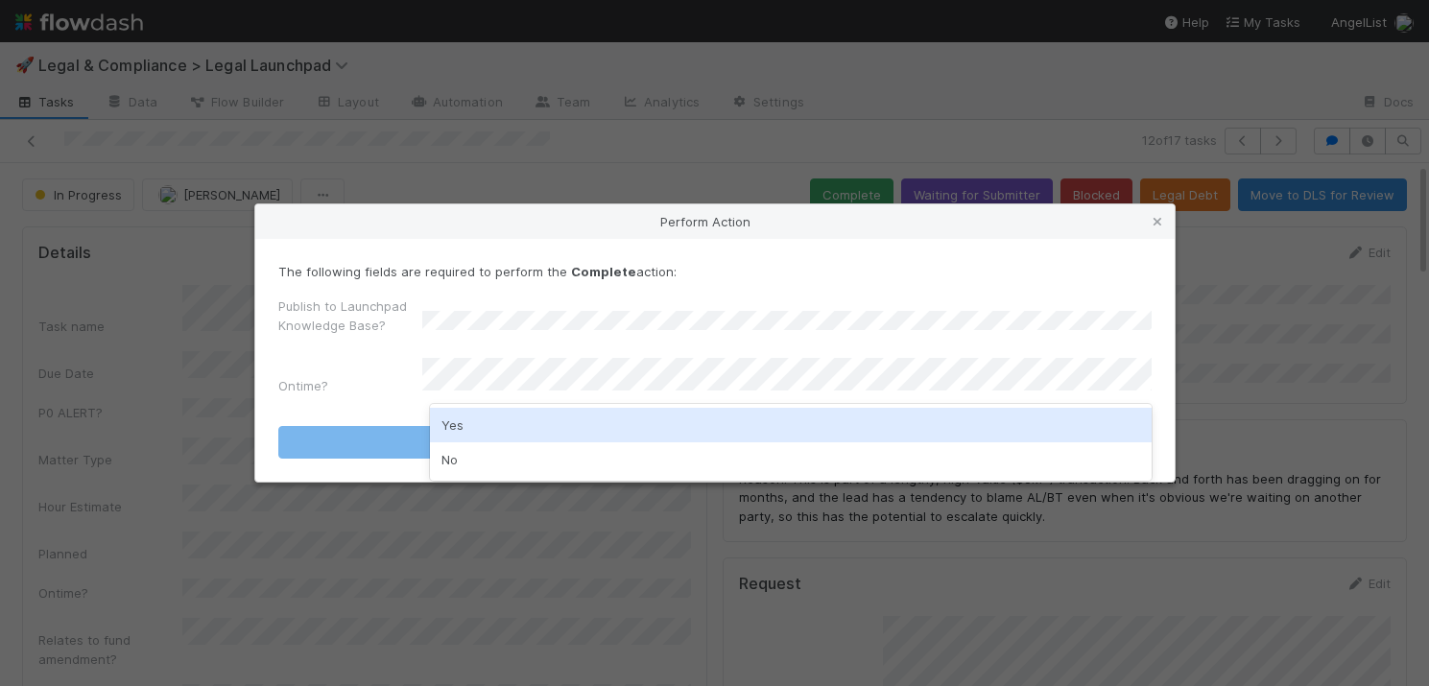
click at [453, 417] on div "Yes" at bounding box center [791, 425] width 722 height 35
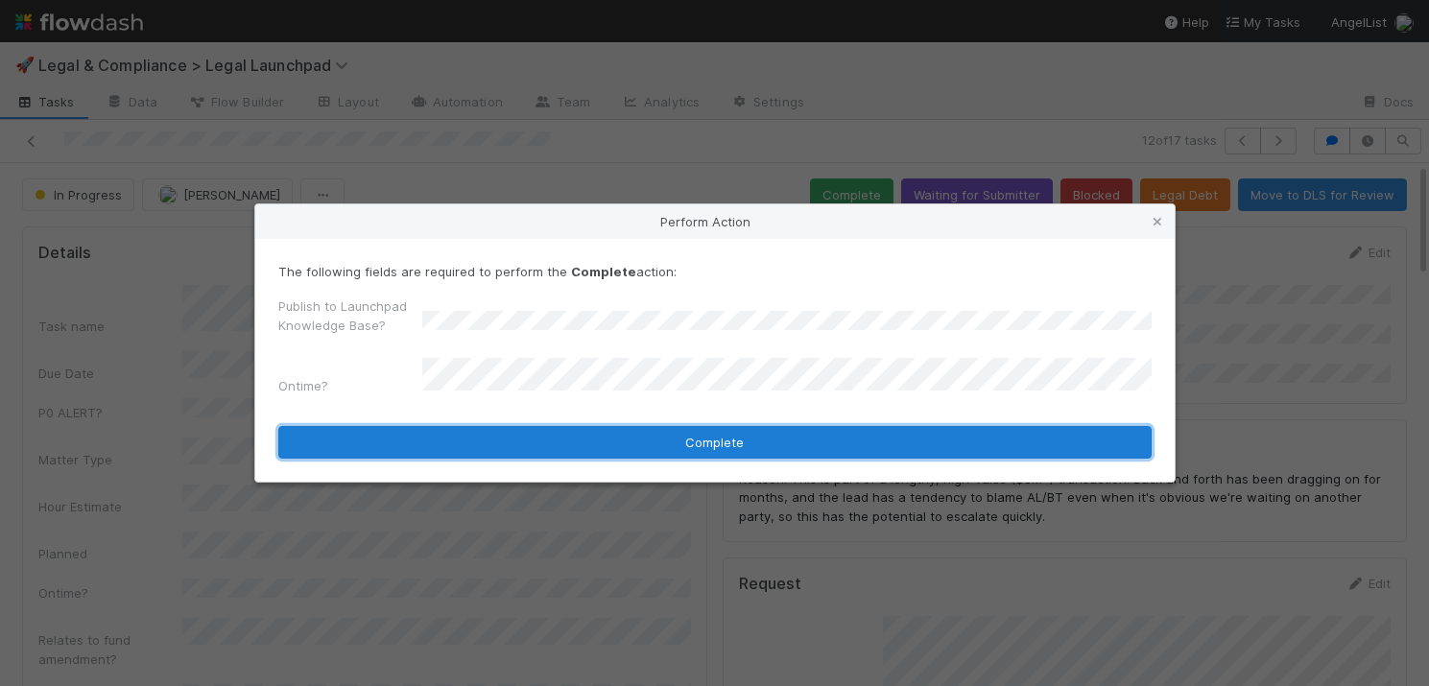
click at [534, 438] on button "Complete" at bounding box center [714, 442] width 873 height 33
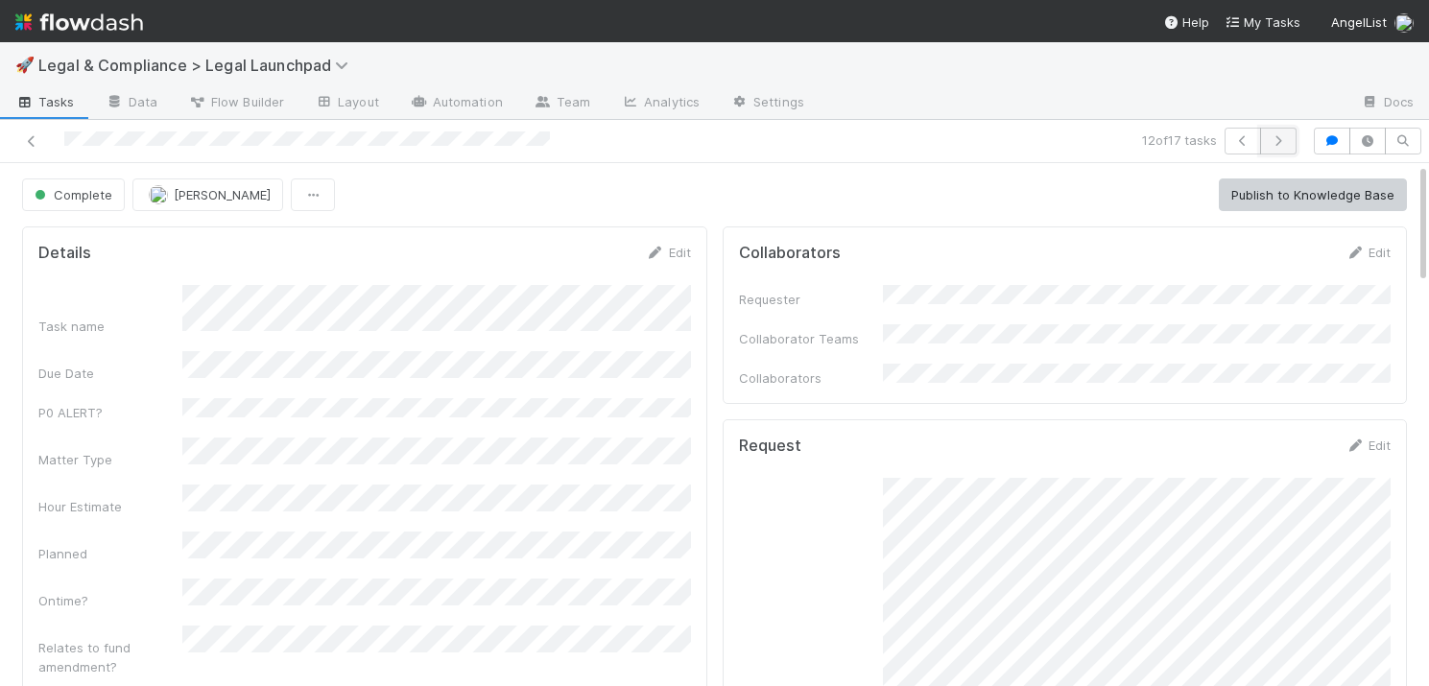
click at [1279, 140] on icon "button" at bounding box center [1277, 141] width 19 height 12
